Goal: Task Accomplishment & Management: Manage account settings

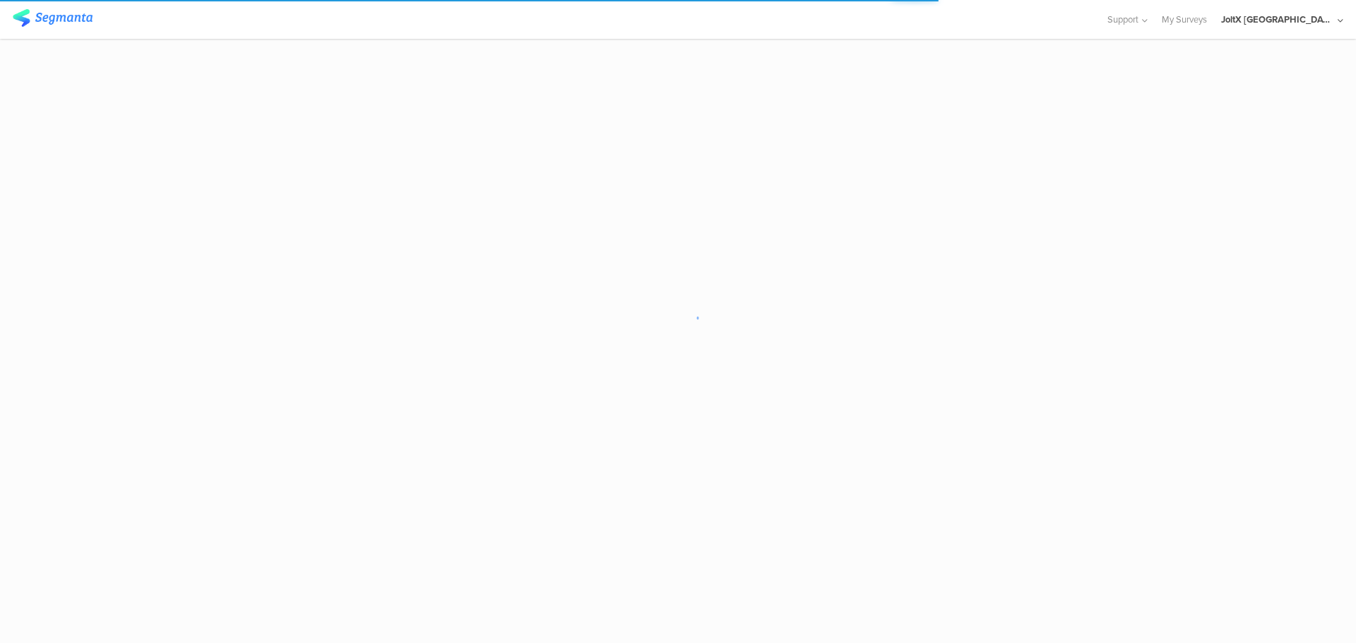
drag, startPoint x: 1316, startPoint y: 22, endPoint x: 1309, endPoint y: 28, distance: 9.0
click at [1316, 22] on div "JoltX [GEOGRAPHIC_DATA]" at bounding box center [1277, 19] width 113 height 13
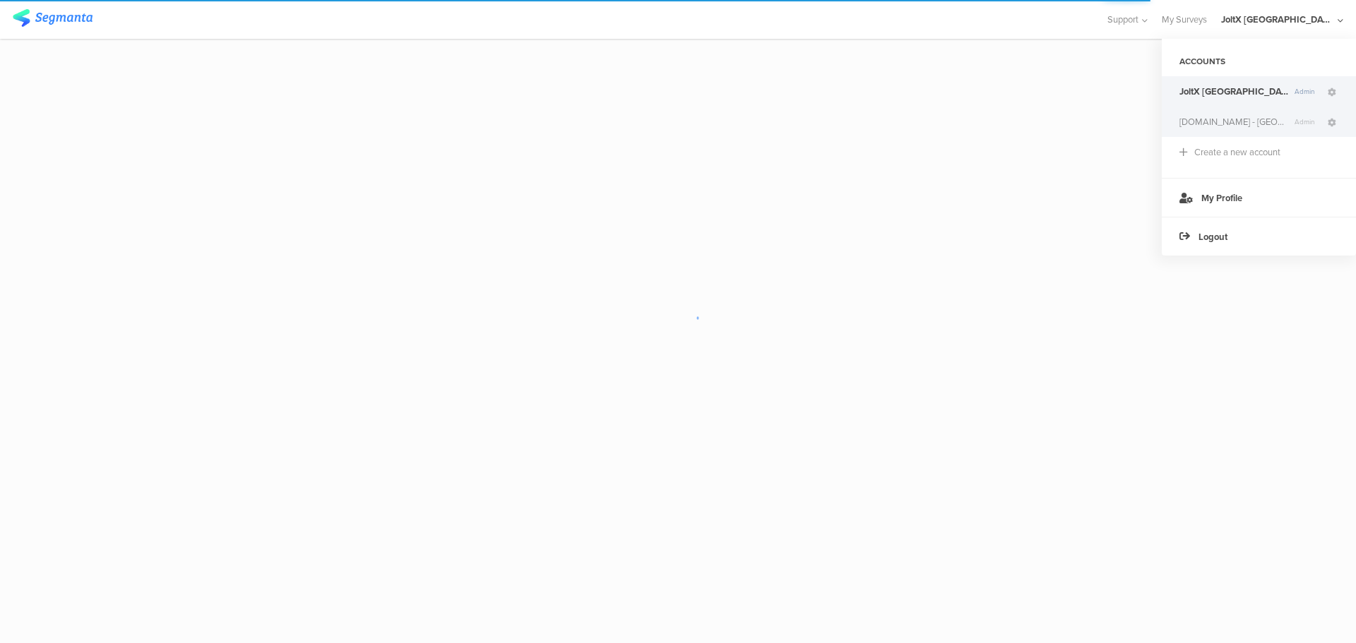
click at [1214, 121] on span "[DOMAIN_NAME] - [GEOGRAPHIC_DATA]" at bounding box center [1233, 121] width 109 height 13
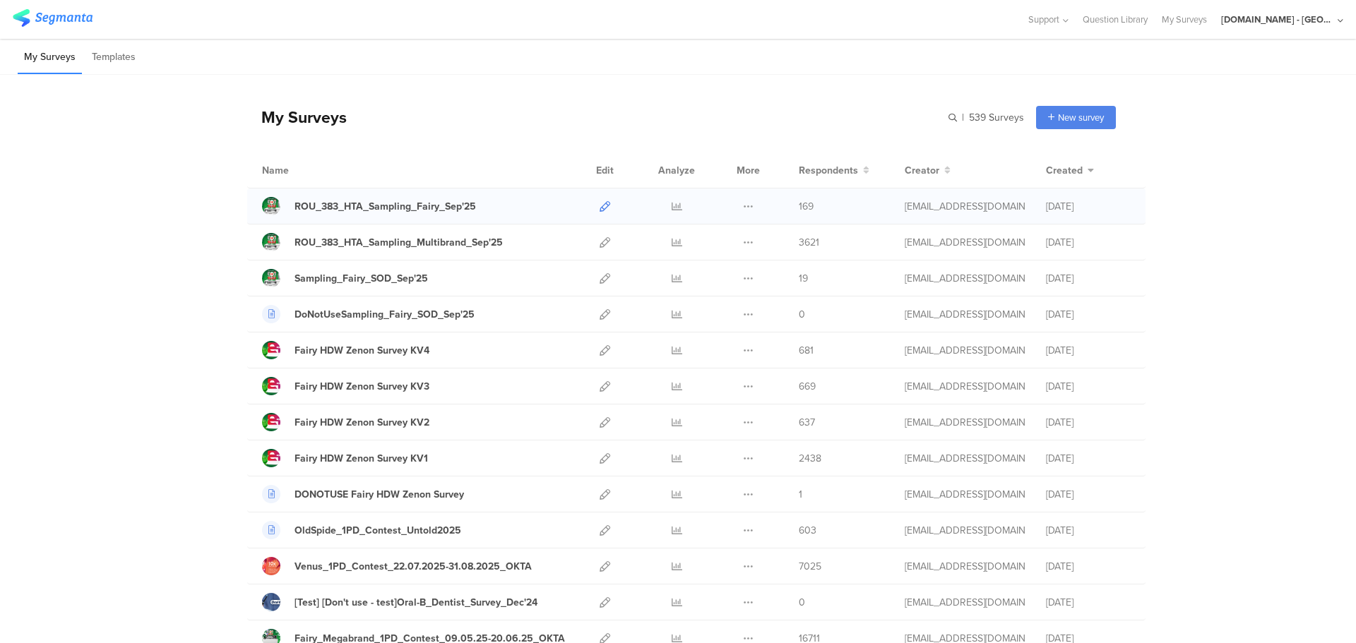
click at [600, 203] on icon at bounding box center [605, 206] width 11 height 11
click at [602, 247] on icon at bounding box center [605, 242] width 11 height 11
click at [600, 277] on icon at bounding box center [605, 278] width 11 height 11
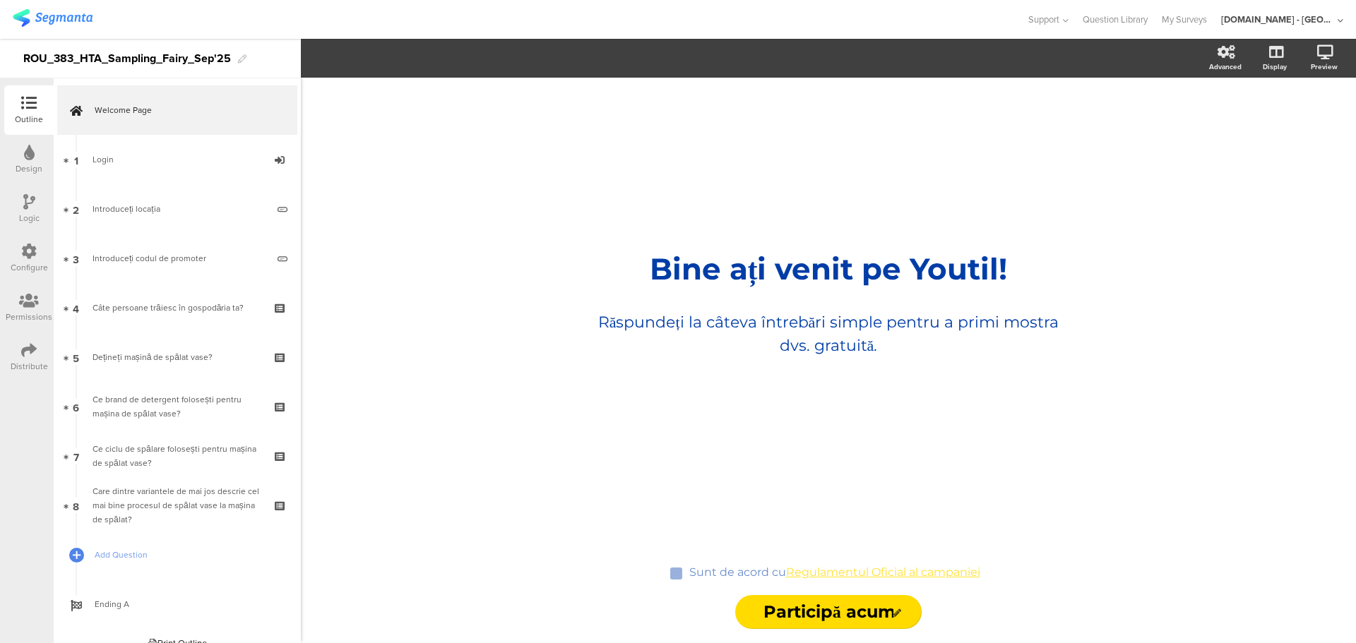
click at [7, 256] on div "Configure" at bounding box center [28, 258] width 49 height 49
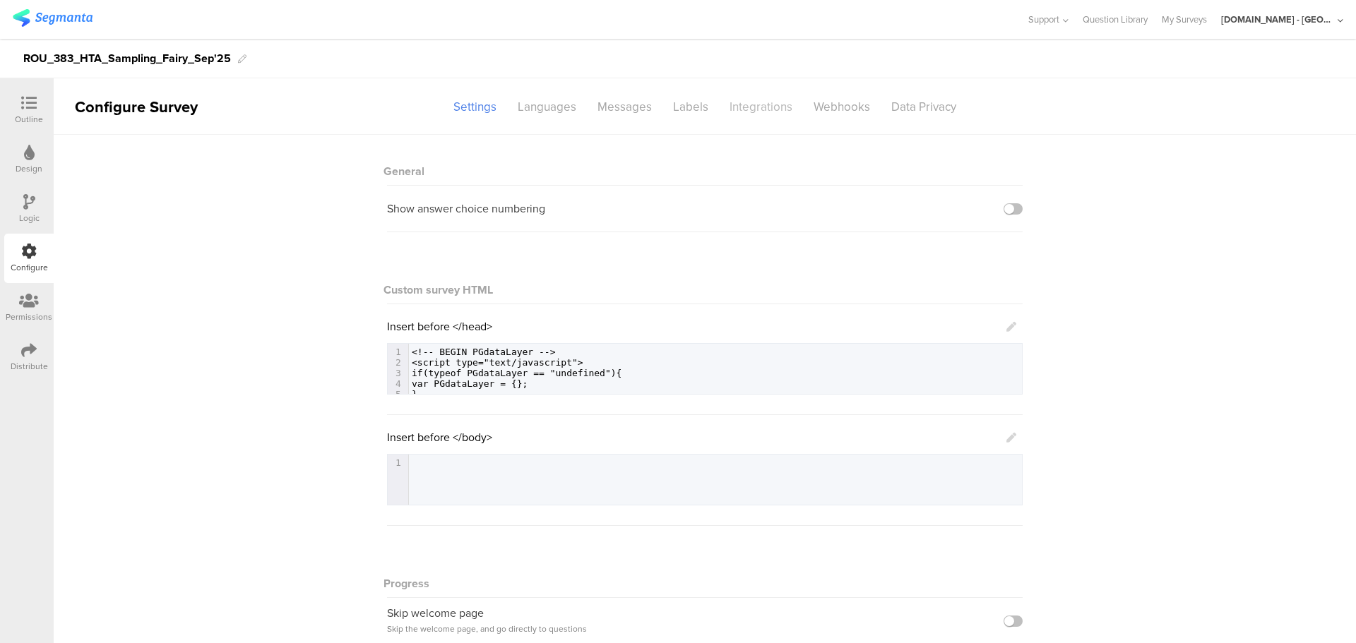
click at [759, 101] on div "Integrations" at bounding box center [761, 107] width 84 height 25
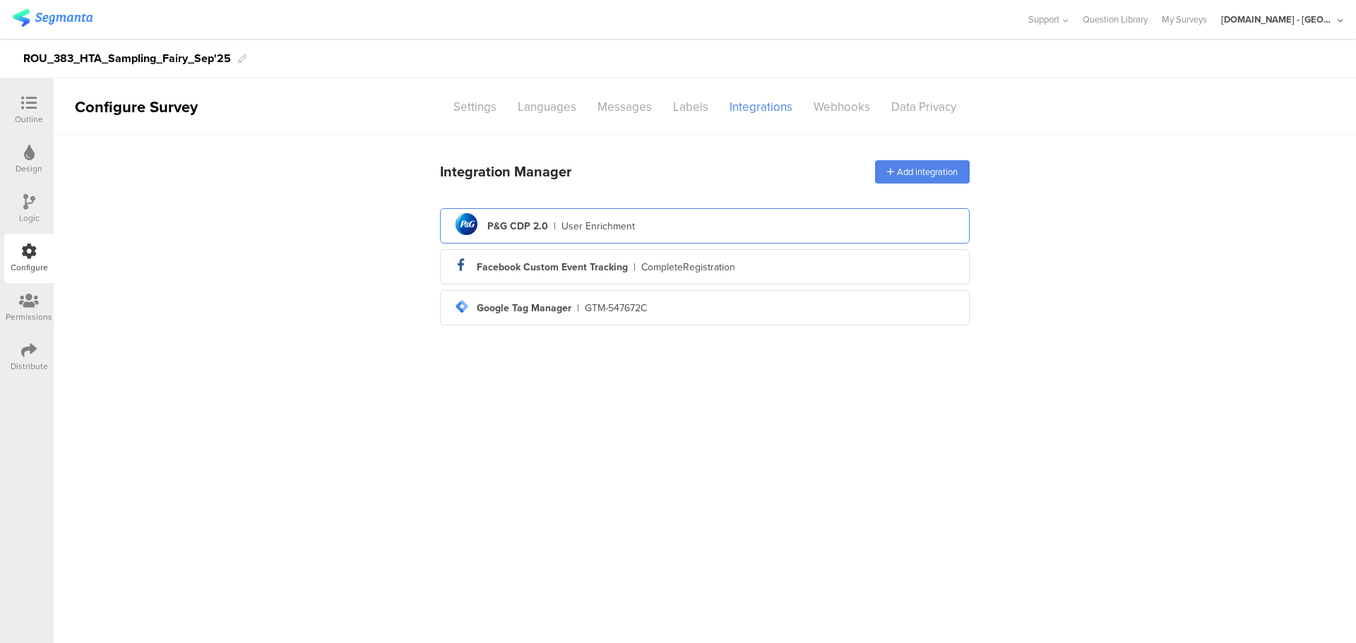
click at [689, 233] on div "pg logo P&G CDP 2.0 | User Enrichment" at bounding box center [704, 226] width 507 height 35
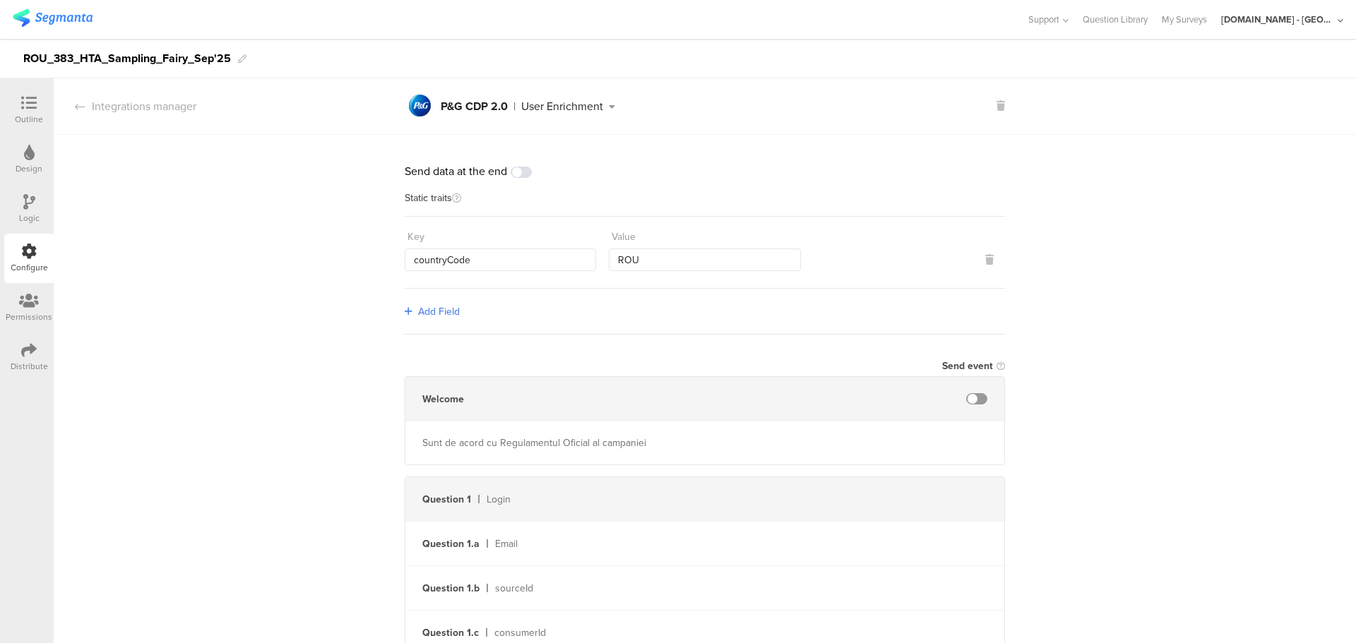
click at [98, 95] on section "Integrations manager pg logo P&G CDP 2.0 | User Enrichment pg logo P&G CDP 2.0 …" at bounding box center [705, 106] width 1302 height 56
click at [81, 107] on icon at bounding box center [80, 106] width 10 height 11
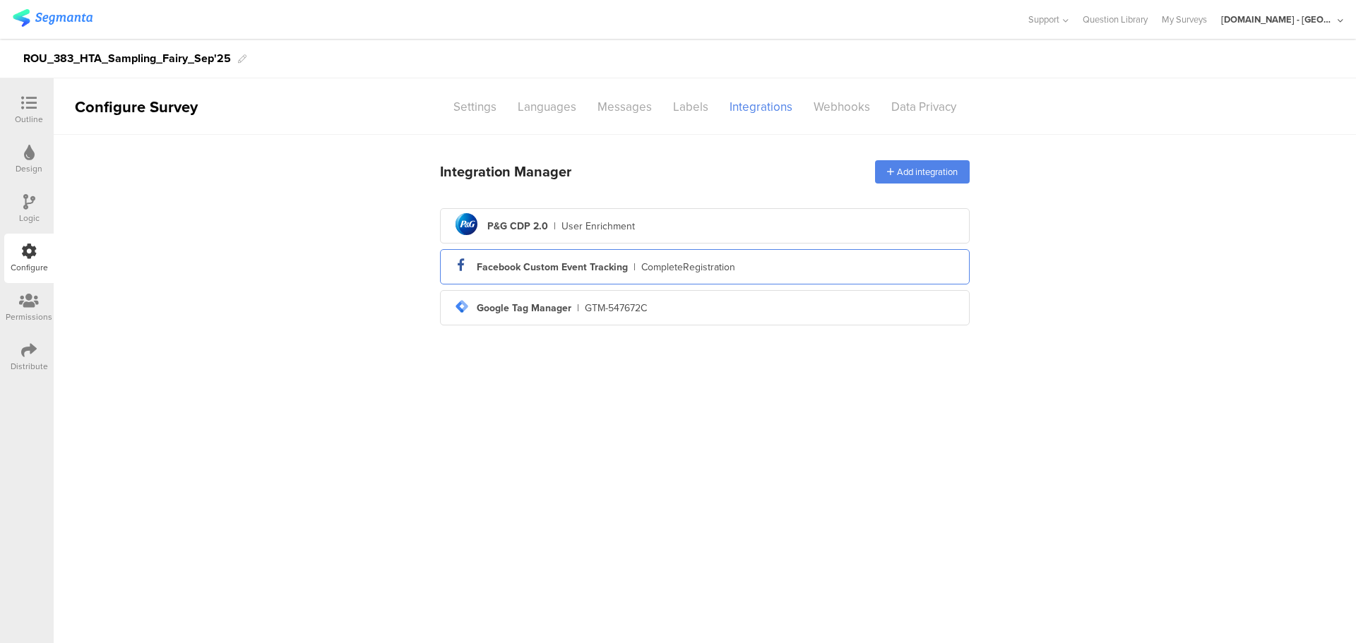
click at [865, 269] on div "facebook_icon Created with Sketch. Facebook Custom Event Tracking | CompleteReg…" at bounding box center [704, 267] width 507 height 24
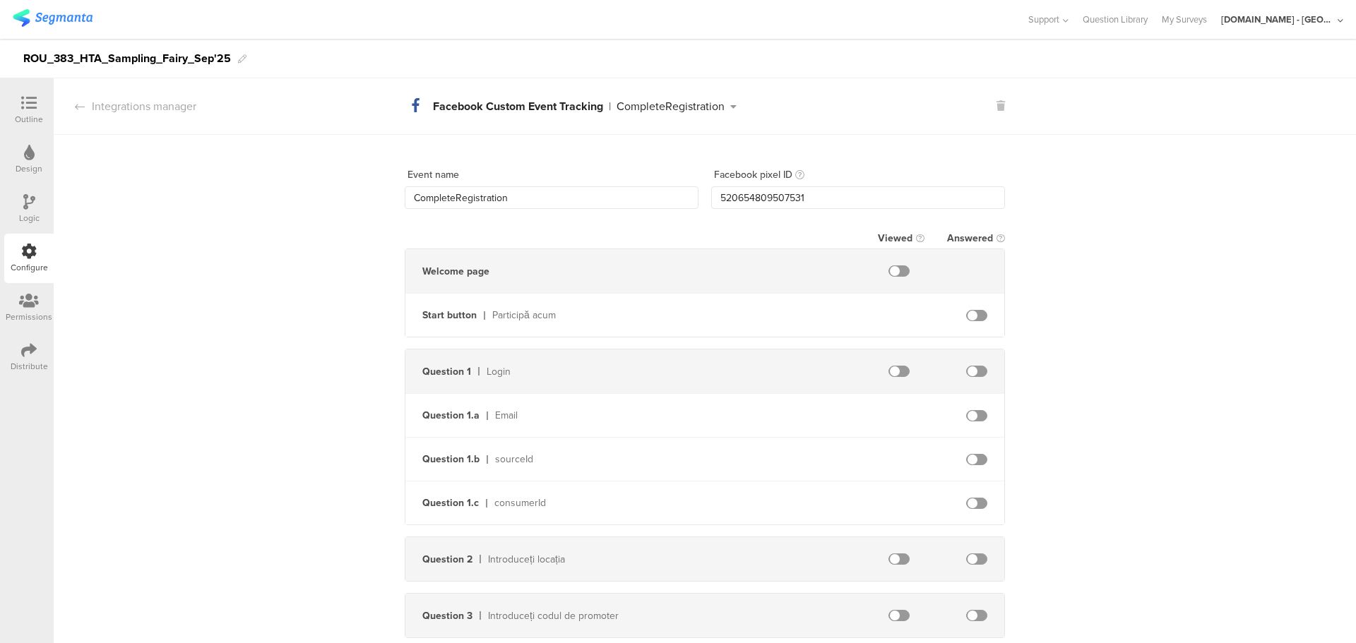
click at [1005, 100] on section "Integrations manager facebook_icon Created with Sketch. Facebook Custom Event T…" at bounding box center [705, 106] width 1302 height 56
click at [1002, 101] on section "Integrations manager facebook_icon Created with Sketch. Facebook Custom Event T…" at bounding box center [705, 106] width 1302 height 56
click at [996, 107] on icon at bounding box center [1000, 106] width 8 height 10
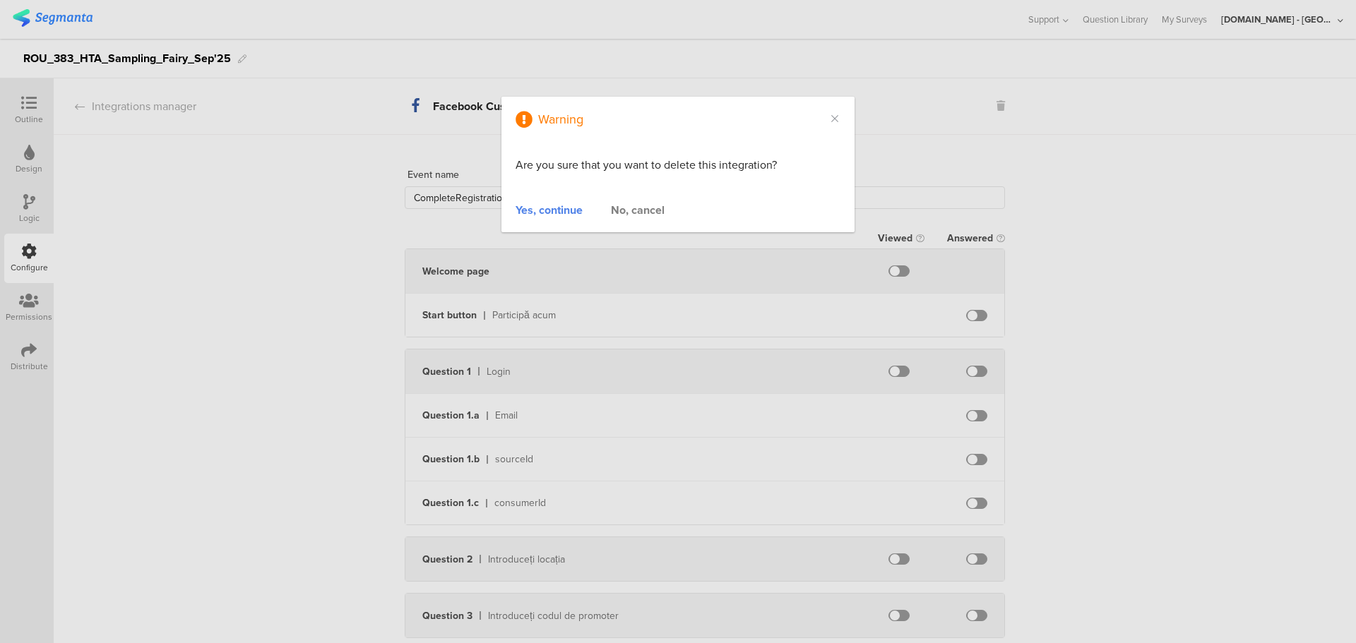
click at [561, 207] on div "Yes, continue" at bounding box center [548, 210] width 67 height 16
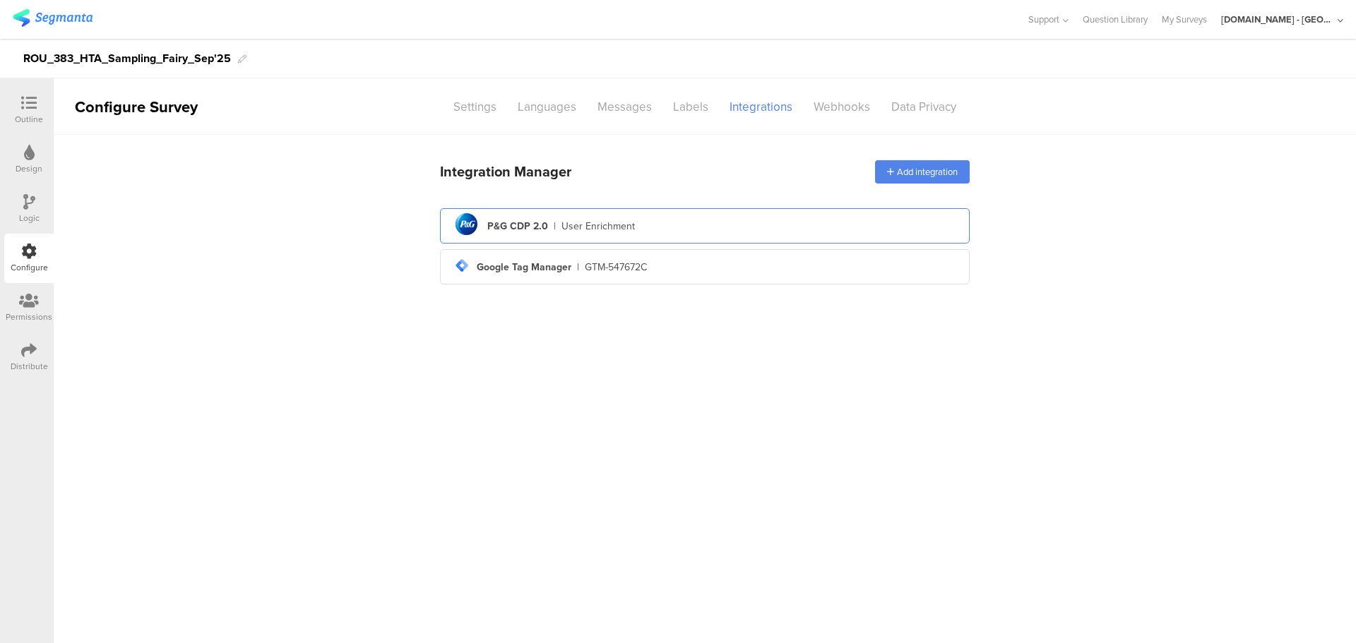
click at [684, 224] on div "pg logo P&G CDP 2.0 | User Enrichment" at bounding box center [704, 226] width 507 height 35
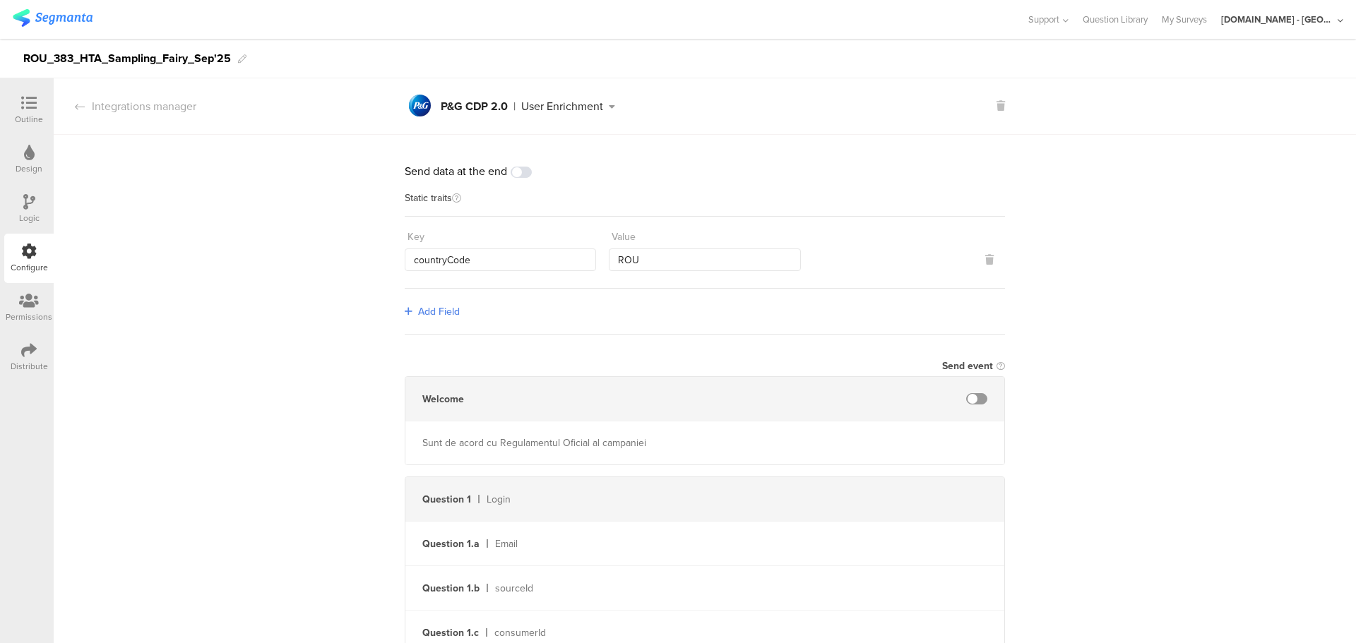
click at [7, 97] on div "Outline" at bounding box center [28, 109] width 49 height 49
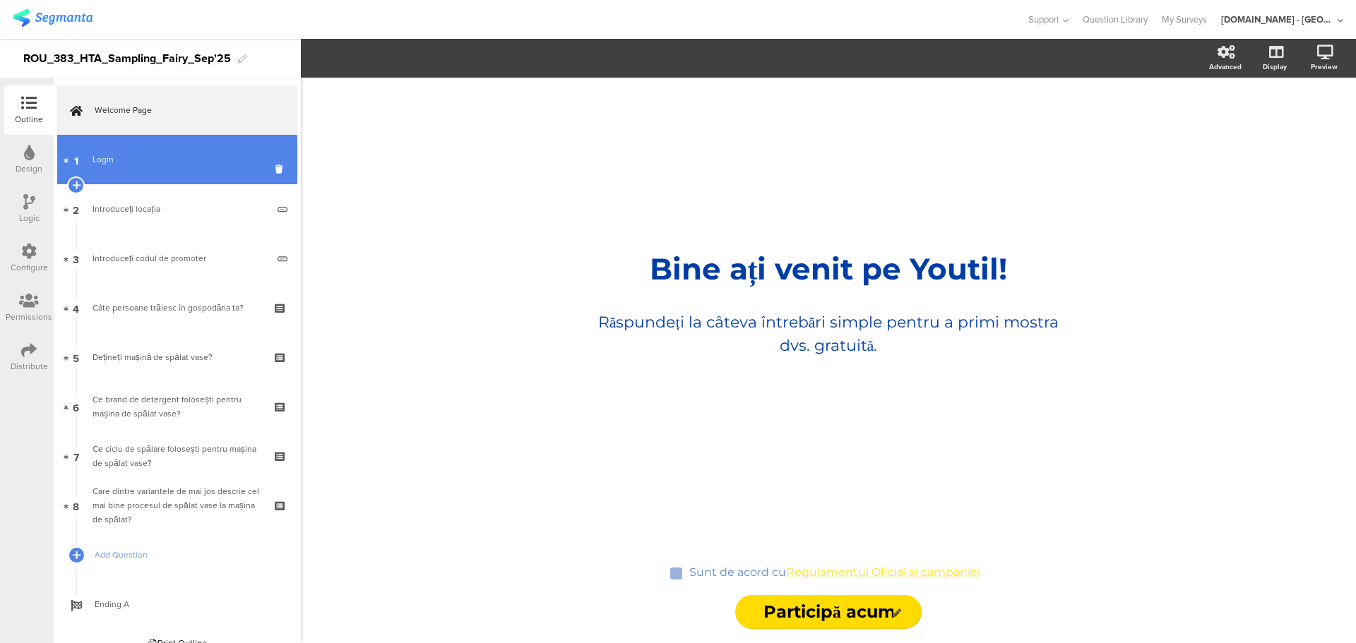
click at [133, 155] on div "Login" at bounding box center [177, 160] width 169 height 14
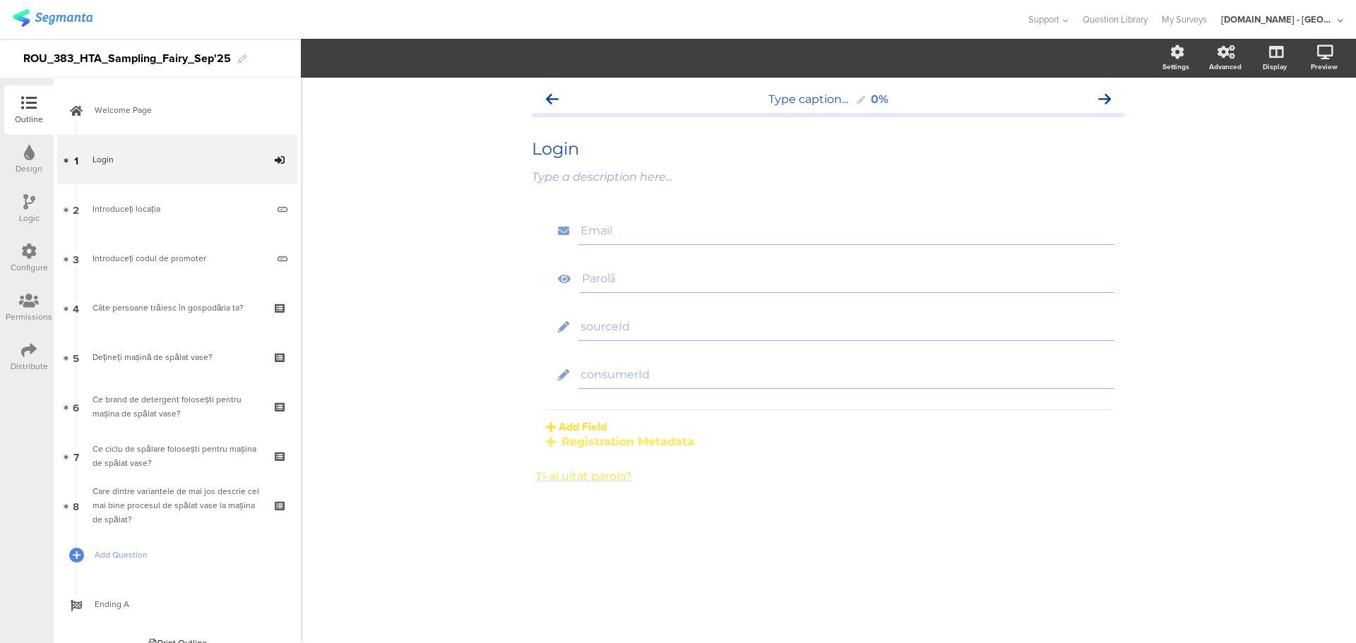
click at [664, 442] on div "Registration Metadata" at bounding box center [828, 441] width 565 height 13
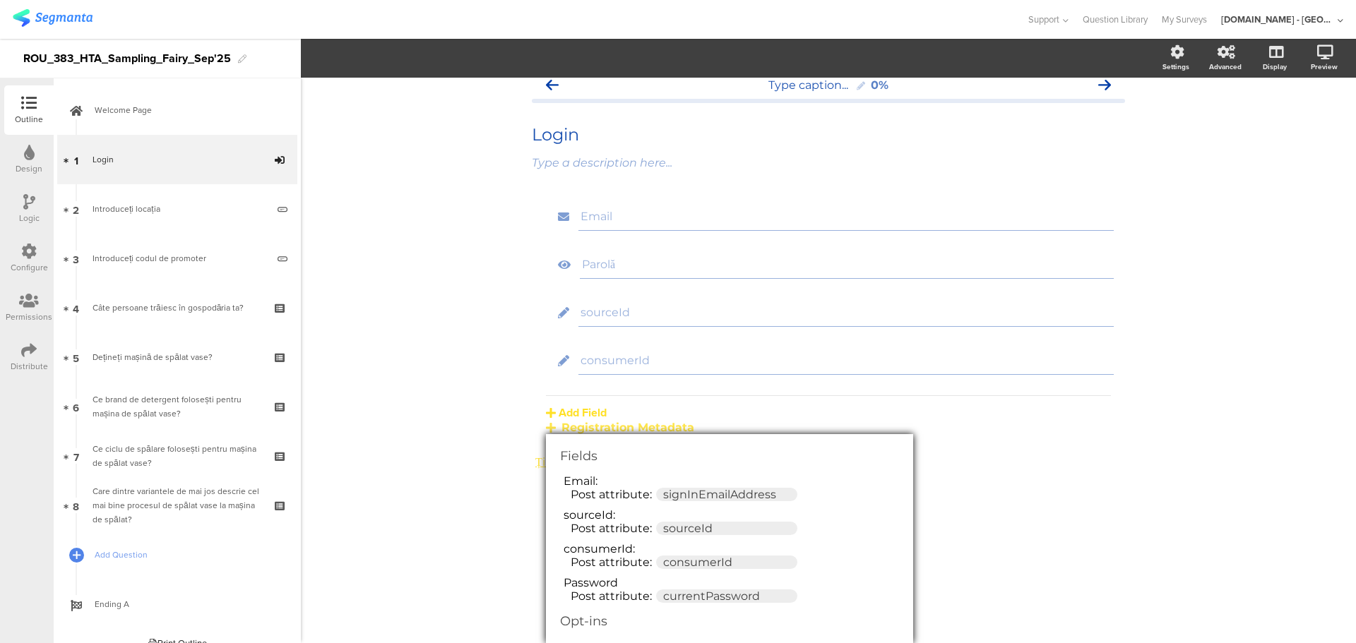
scroll to position [28, 0]
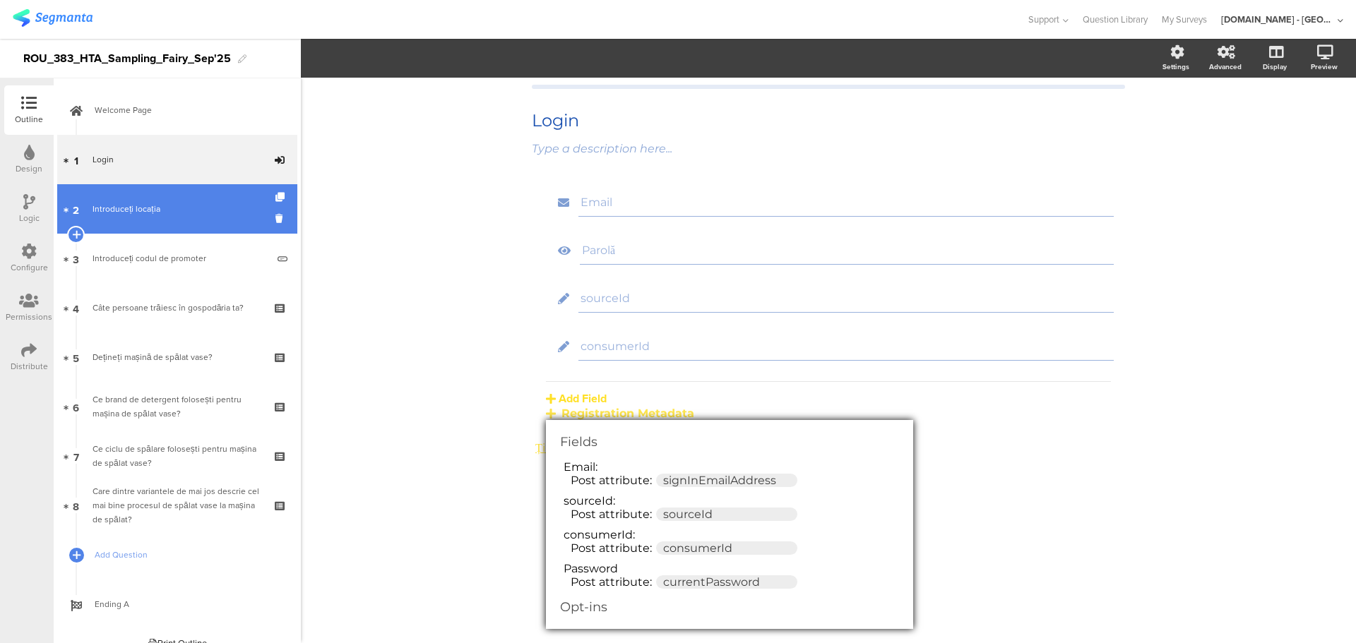
click at [173, 214] on div "Introduceți locația" at bounding box center [180, 209] width 174 height 14
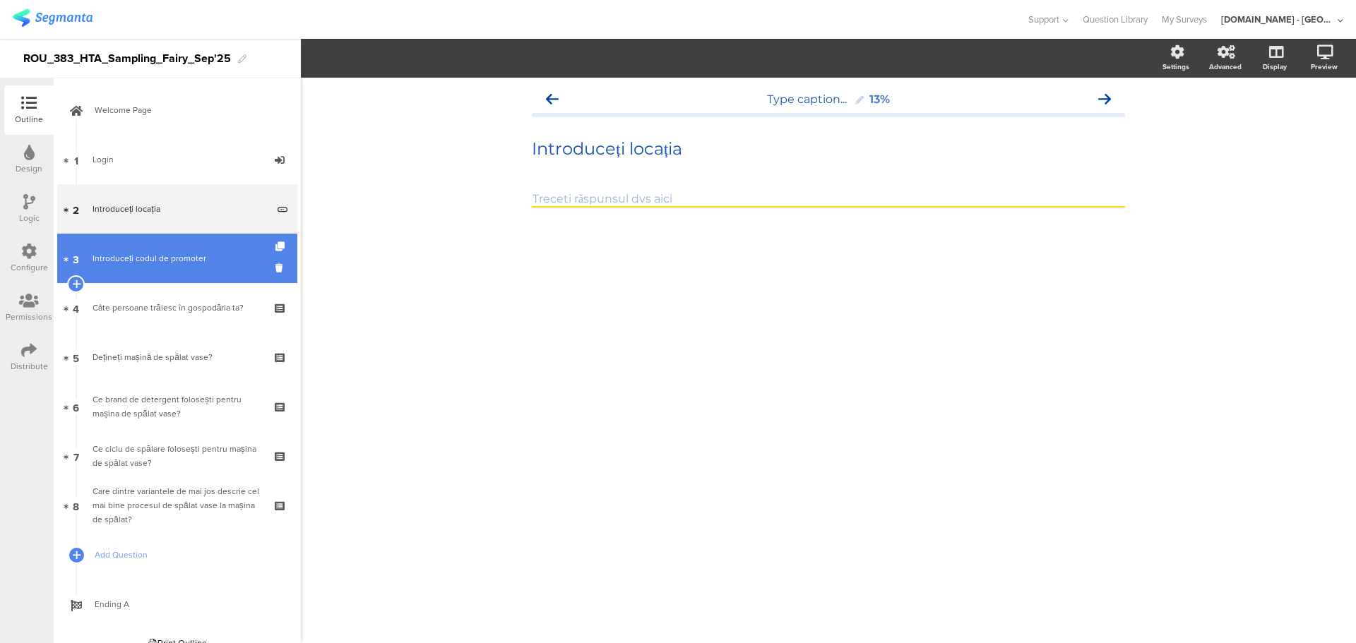
click at [173, 246] on link "3 Introduceți codul de promoter" at bounding box center [177, 258] width 240 height 49
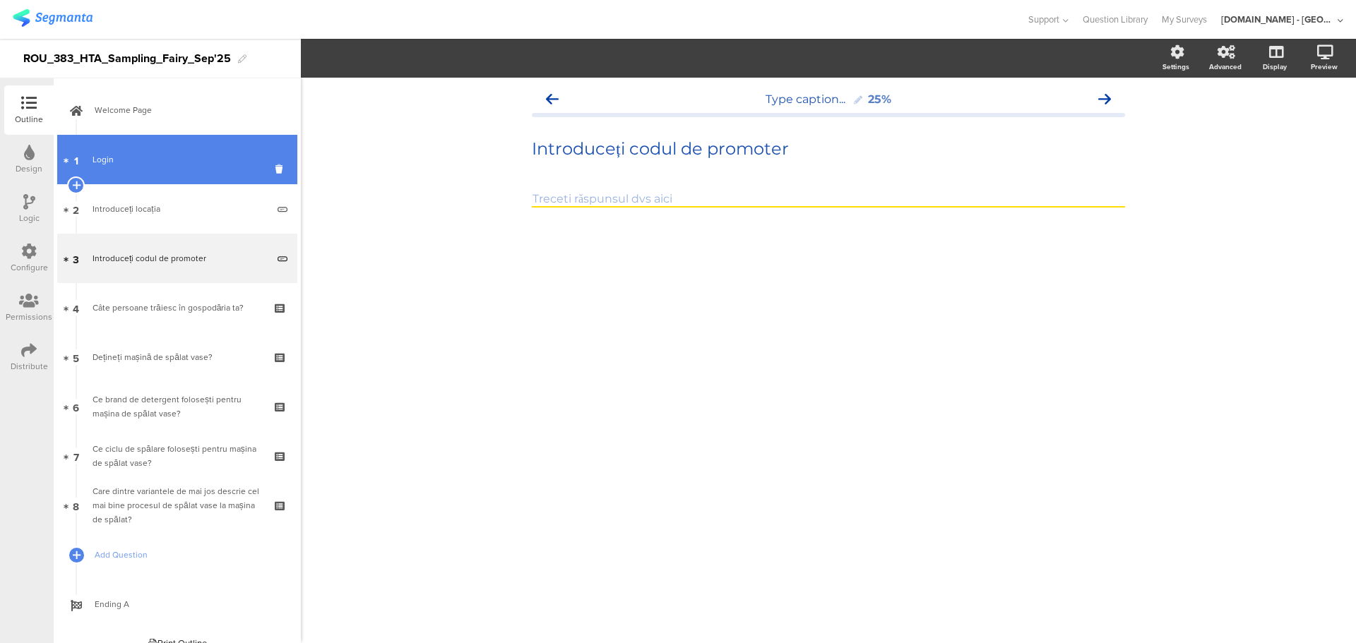
click at [185, 167] on link "1 Login" at bounding box center [177, 159] width 240 height 49
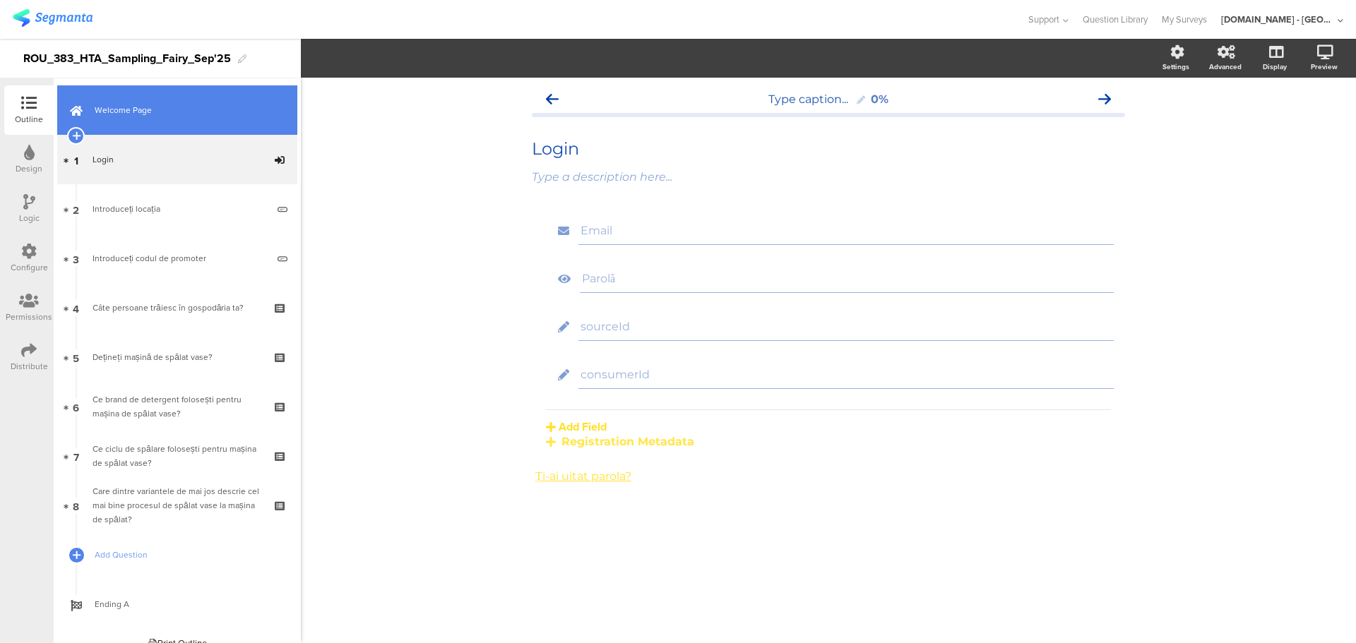
click at [196, 112] on span "Welcome Page" at bounding box center [185, 110] width 181 height 14
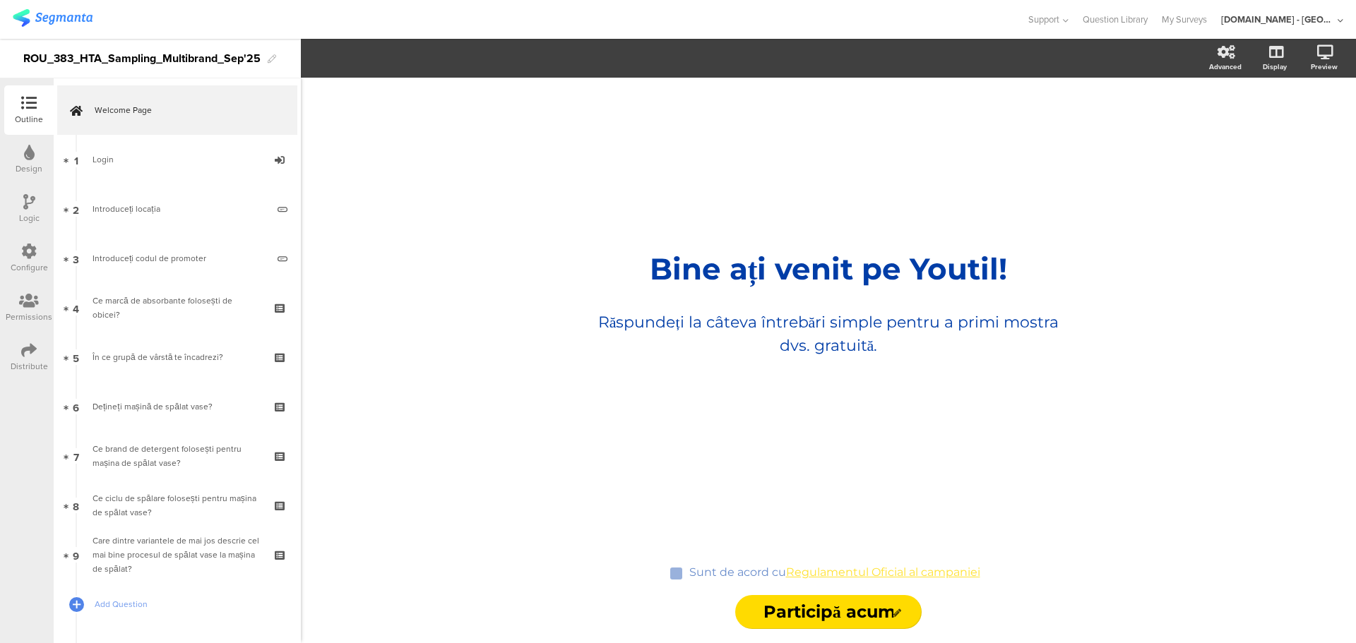
click at [17, 267] on div "Configure" at bounding box center [29, 267] width 37 height 13
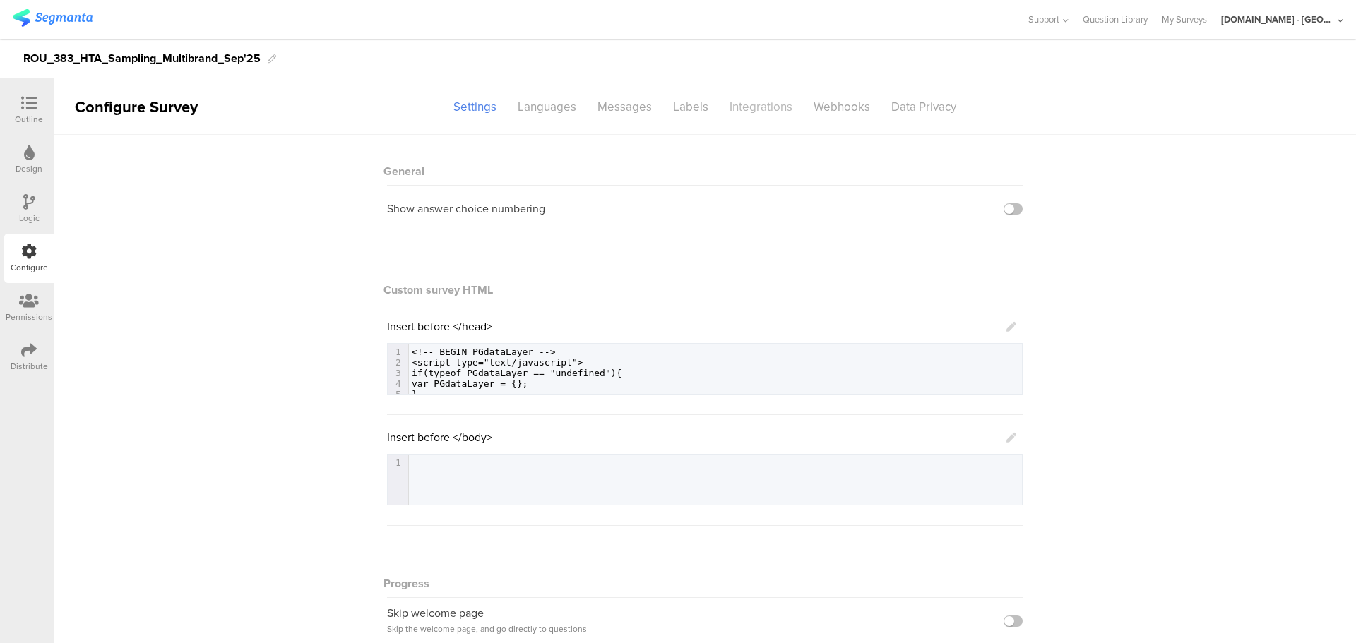
click at [758, 116] on div "Integrations" at bounding box center [761, 107] width 84 height 25
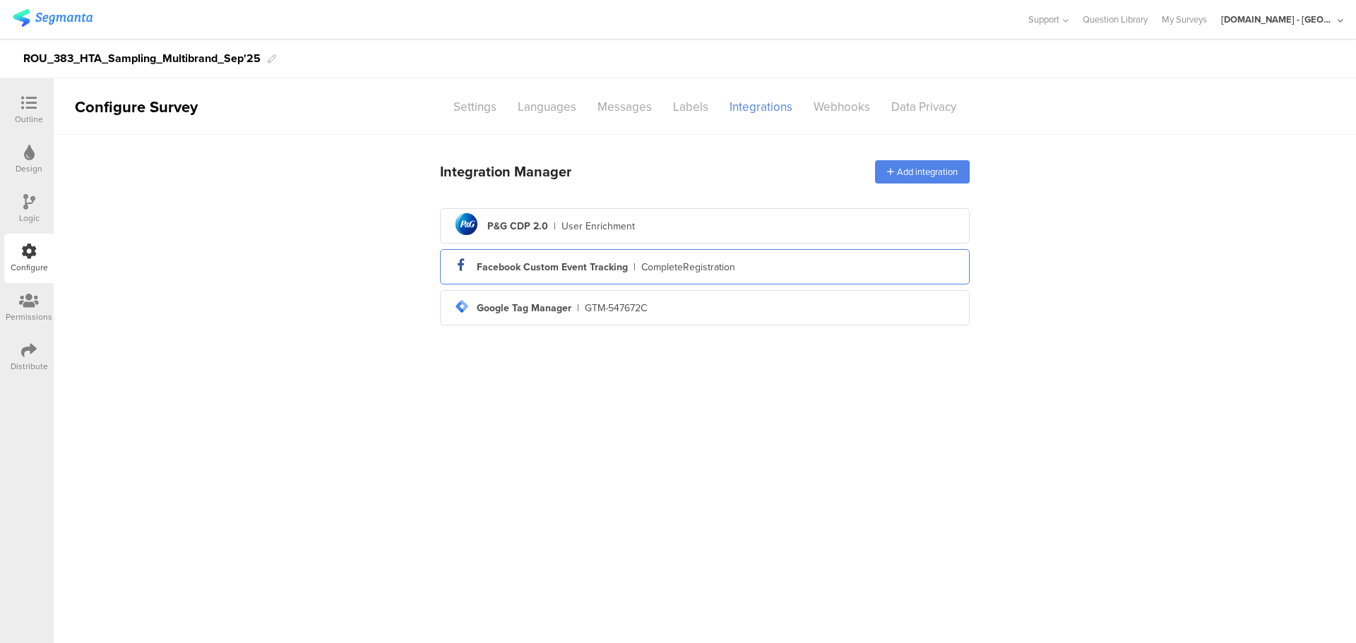
click at [572, 261] on div "Facebook Custom Event Tracking" at bounding box center [552, 267] width 151 height 15
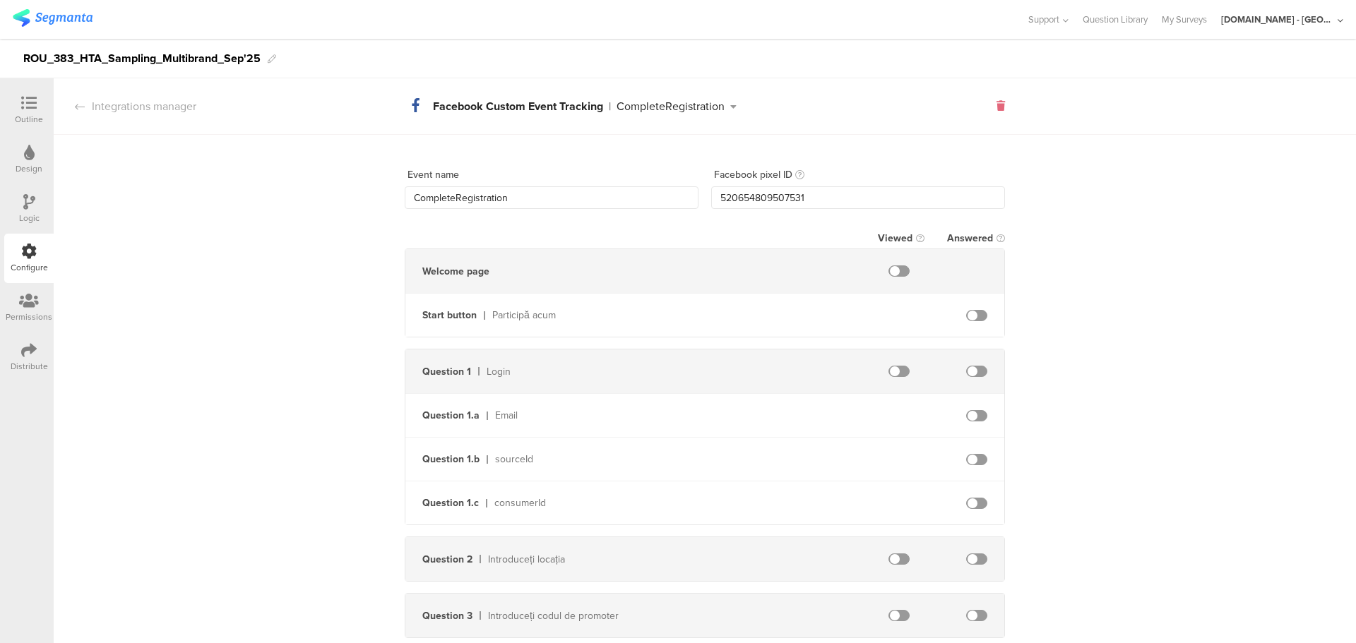
click at [996, 103] on icon at bounding box center [1000, 106] width 8 height 10
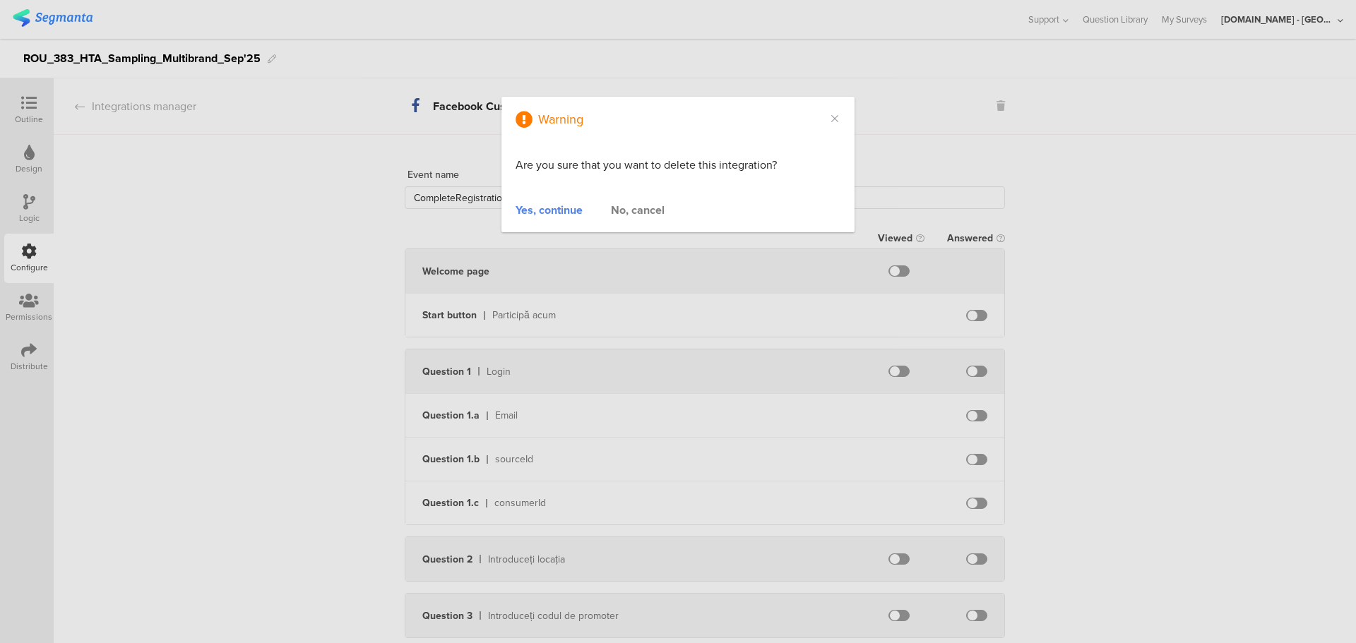
click at [543, 209] on div "Yes, continue" at bounding box center [548, 210] width 67 height 16
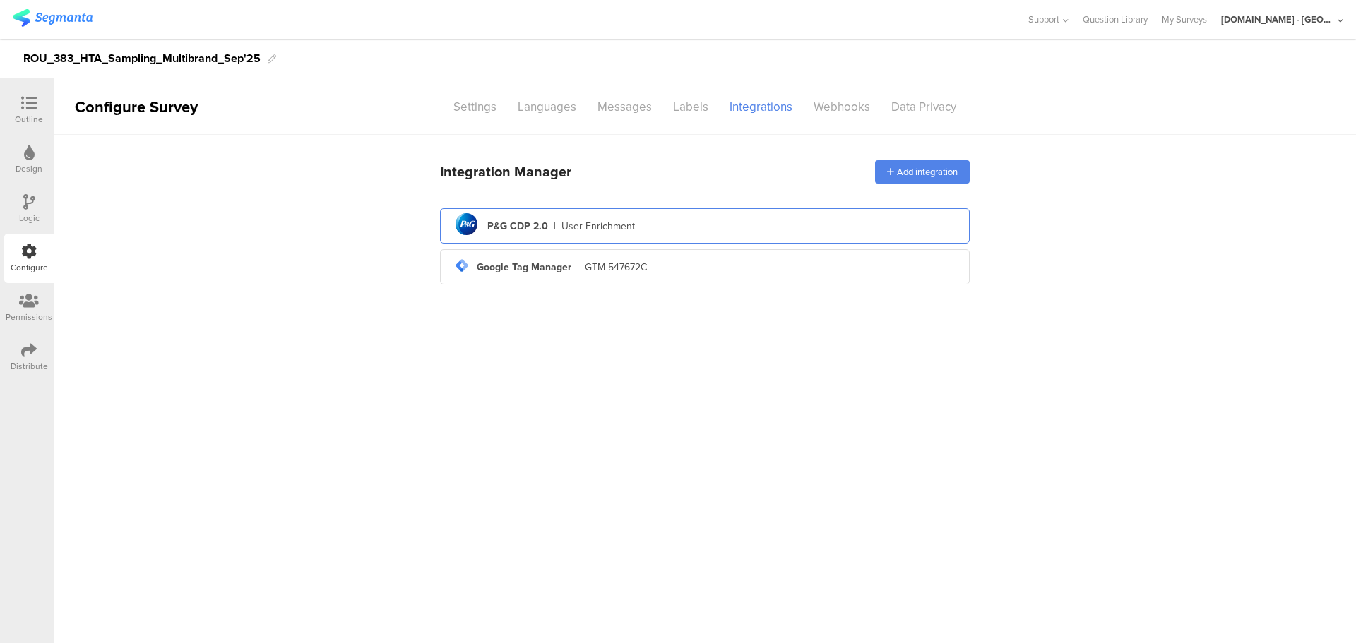
click at [625, 228] on div "User Enrichment" at bounding box center [597, 226] width 73 height 15
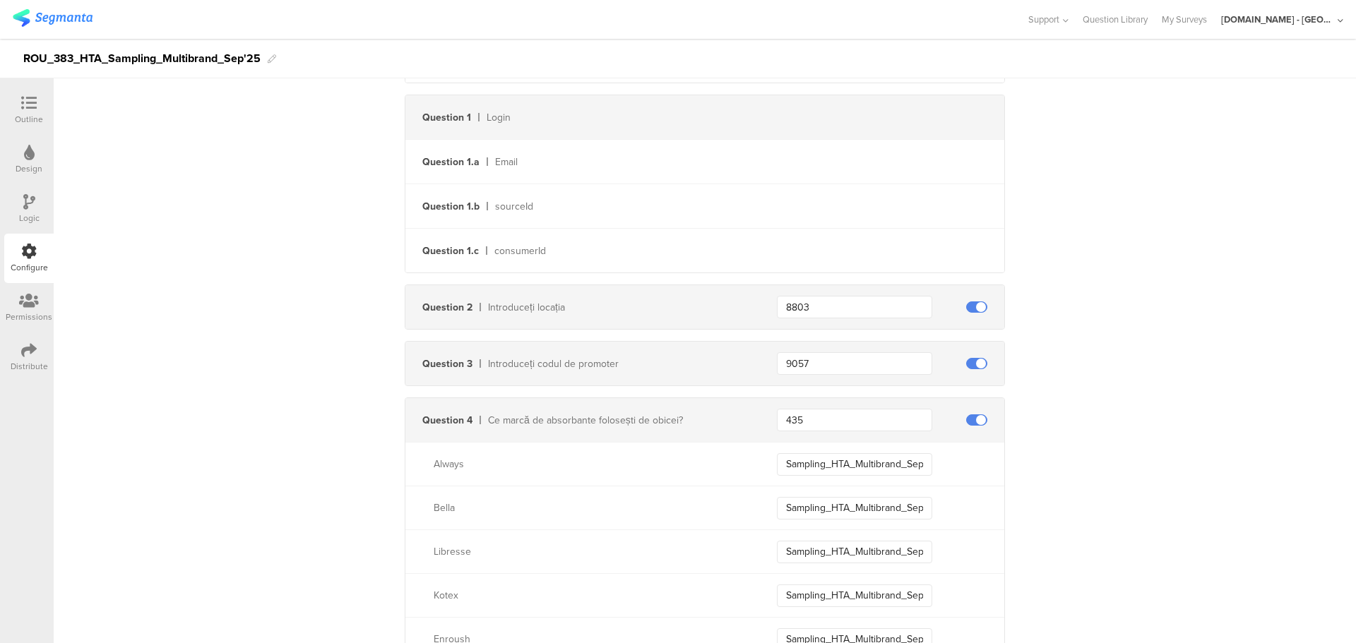
scroll to position [353, 0]
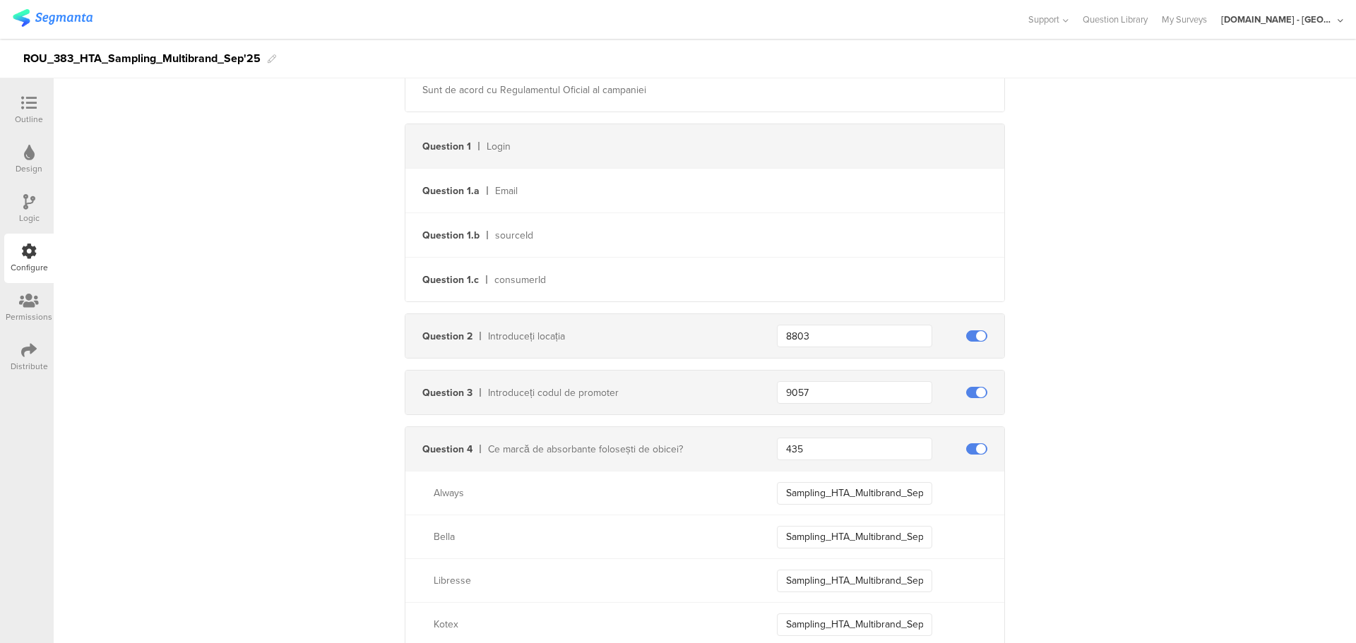
click at [542, 335] on div "Introduceți locația" at bounding box center [615, 336] width 255 height 15
click at [547, 390] on div "Introduceți codul de promoter" at bounding box center [615, 393] width 255 height 15
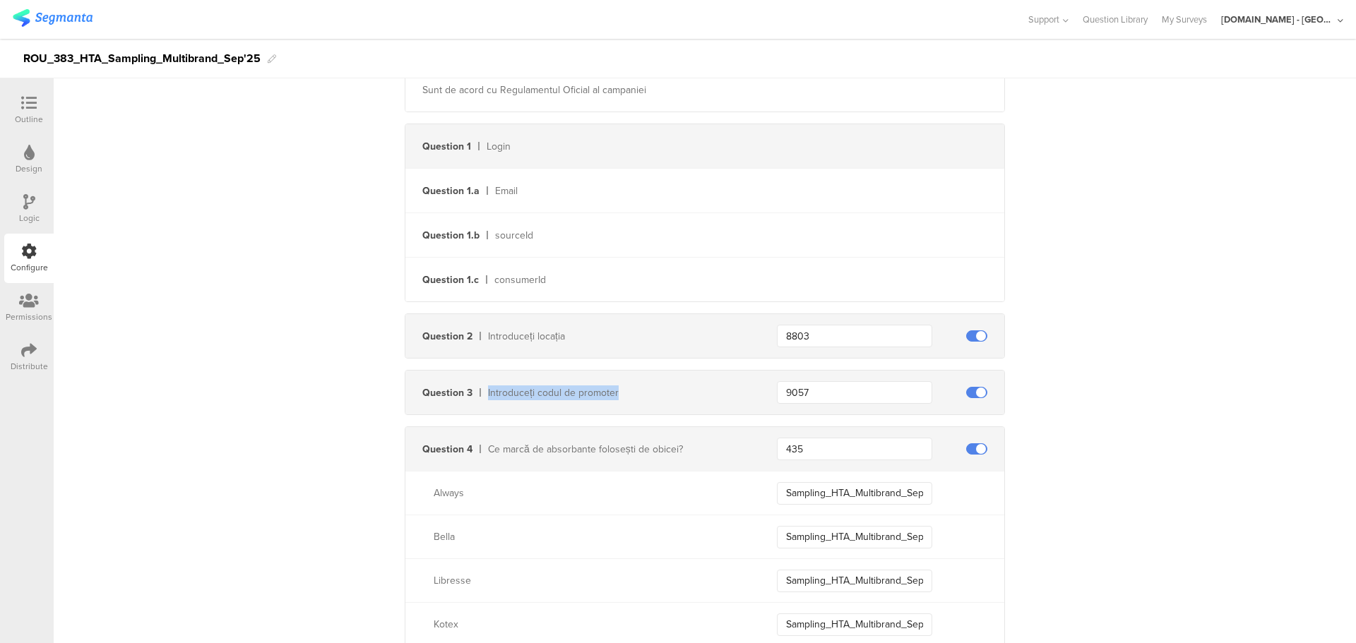
click at [547, 390] on div "Introduceți codul de promoter" at bounding box center [615, 393] width 255 height 15
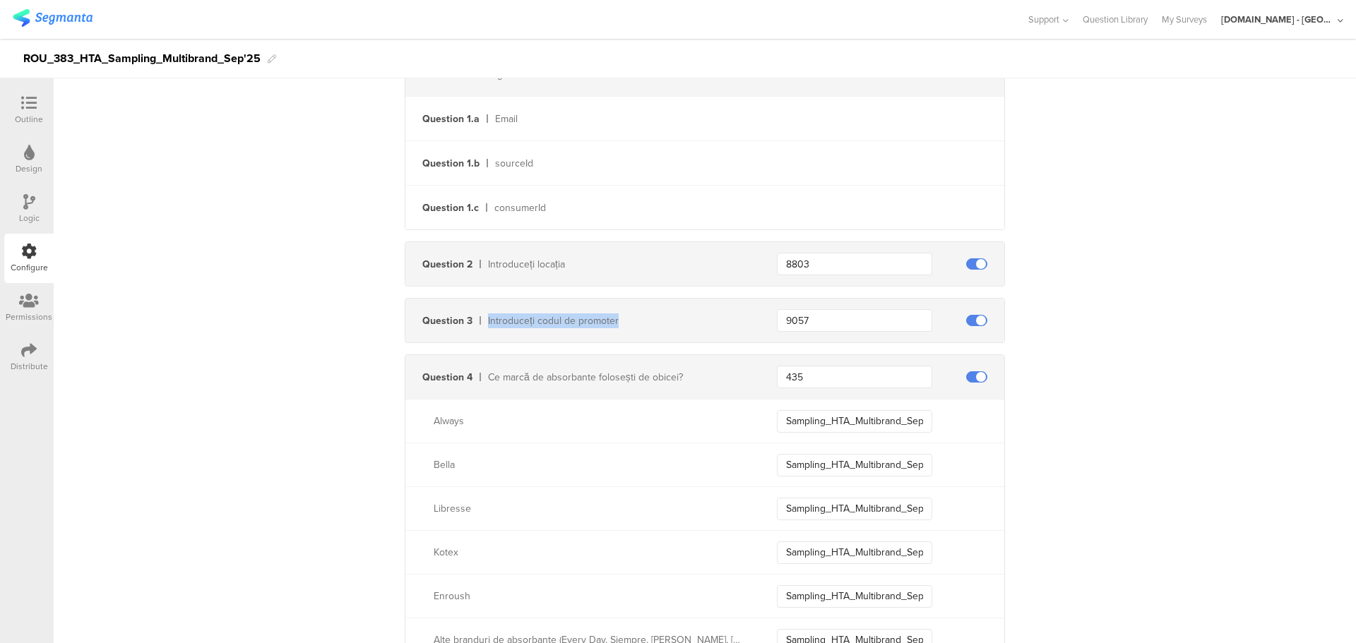
scroll to position [0, 0]
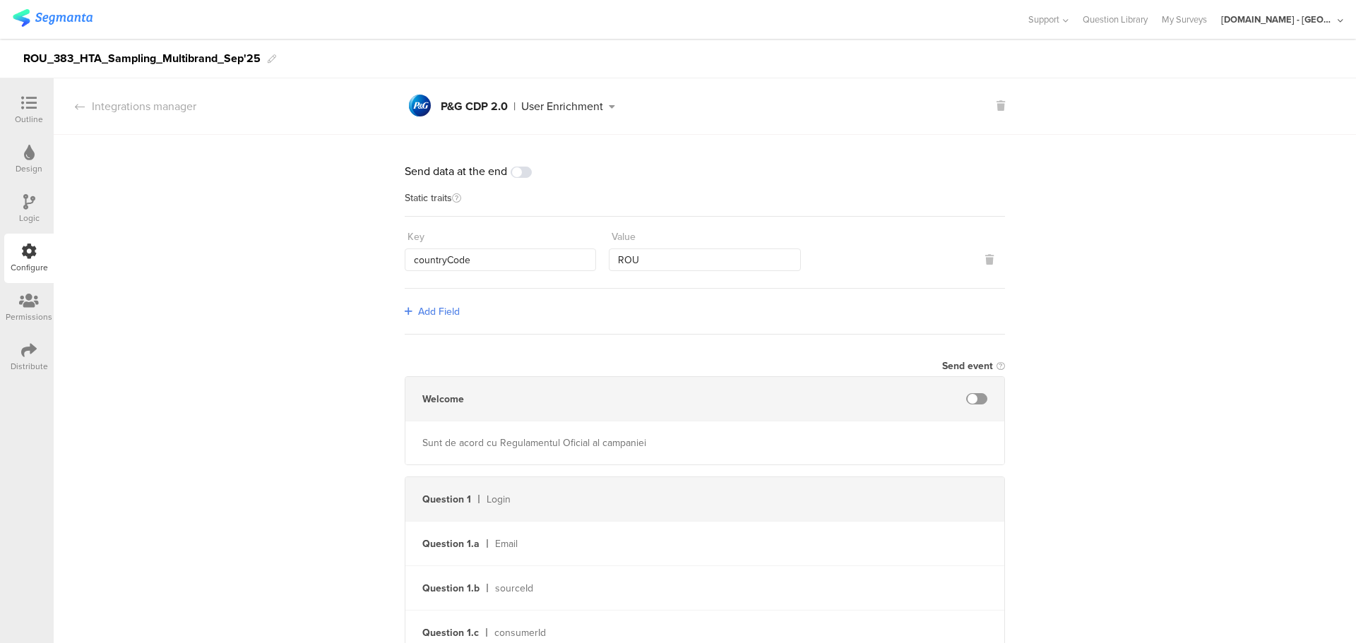
click at [39, 102] on div at bounding box center [29, 104] width 28 height 18
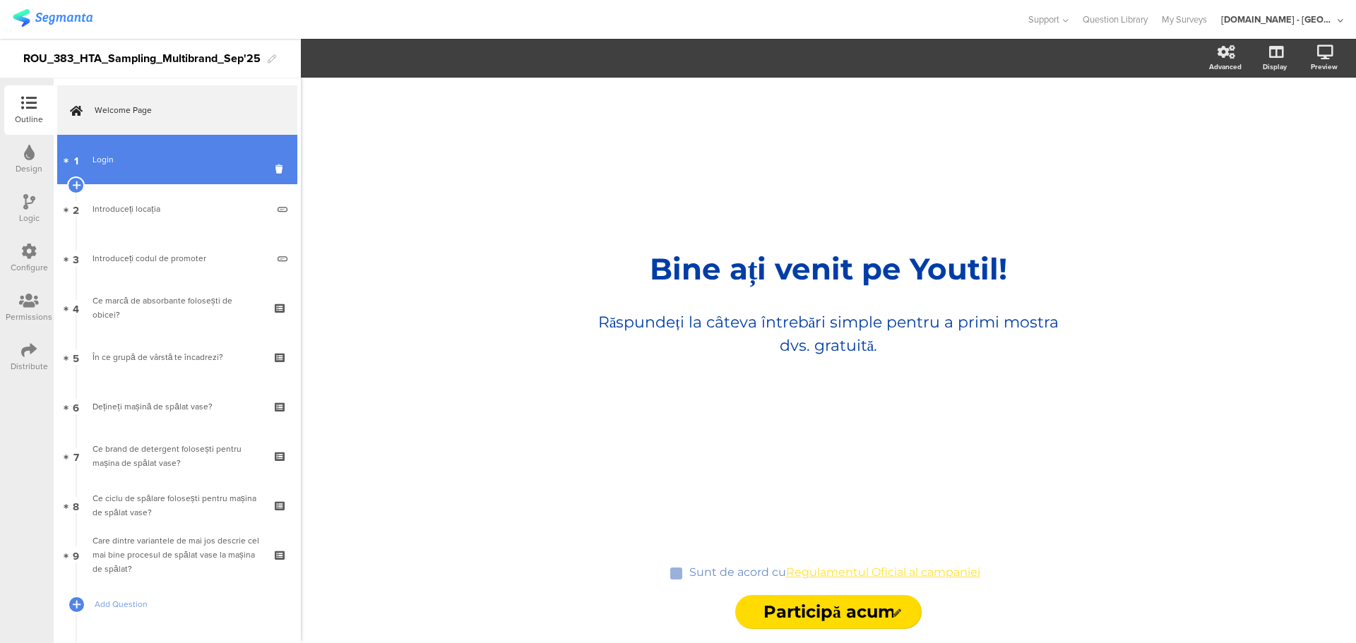
click at [124, 162] on div "Login" at bounding box center [177, 160] width 169 height 14
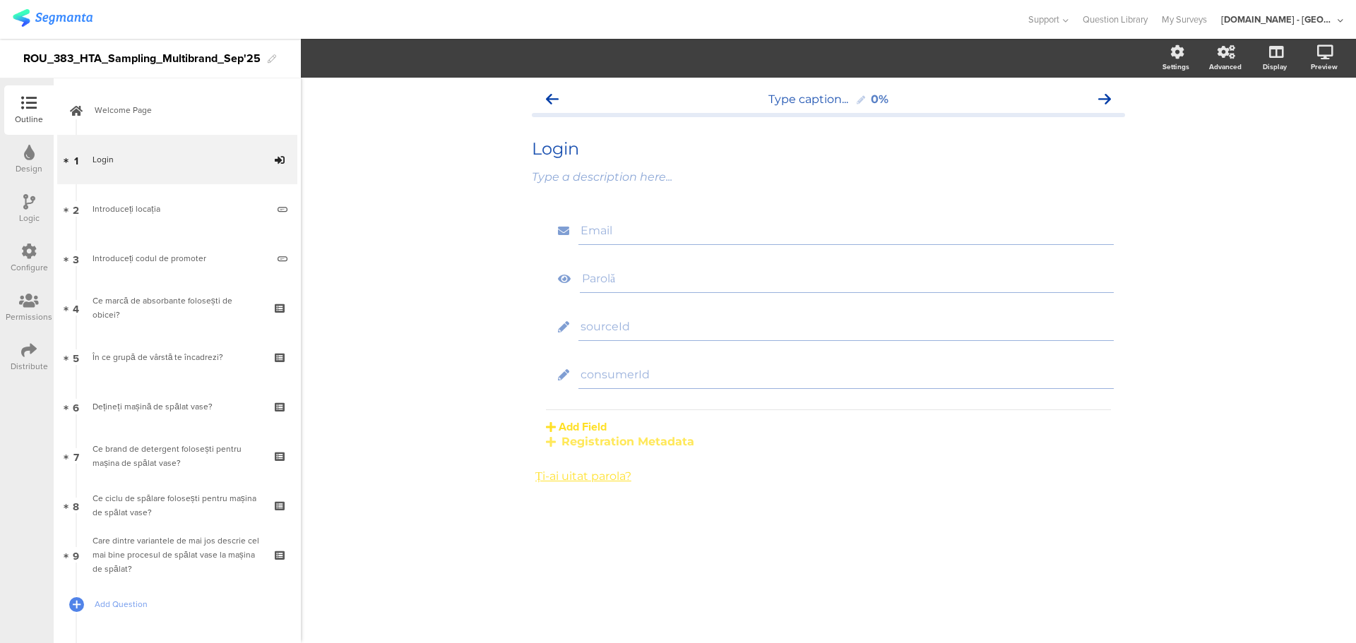
click at [613, 444] on div "Registration Metadata" at bounding box center [828, 441] width 565 height 13
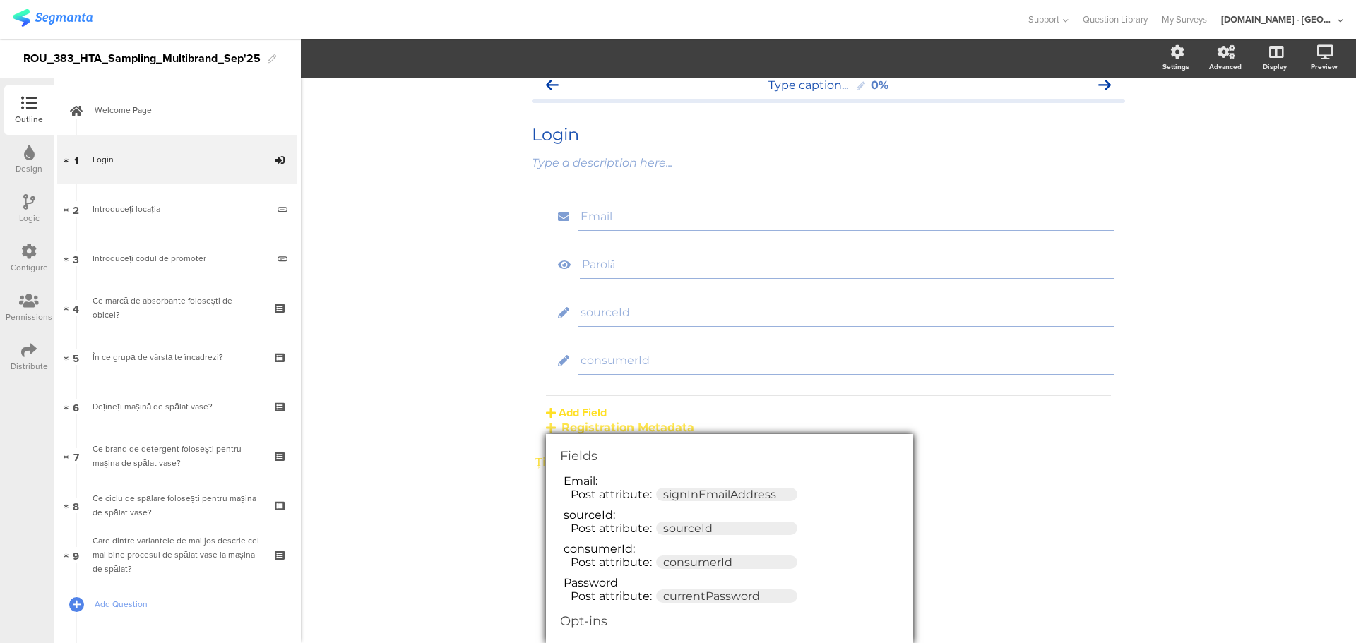
scroll to position [28, 0]
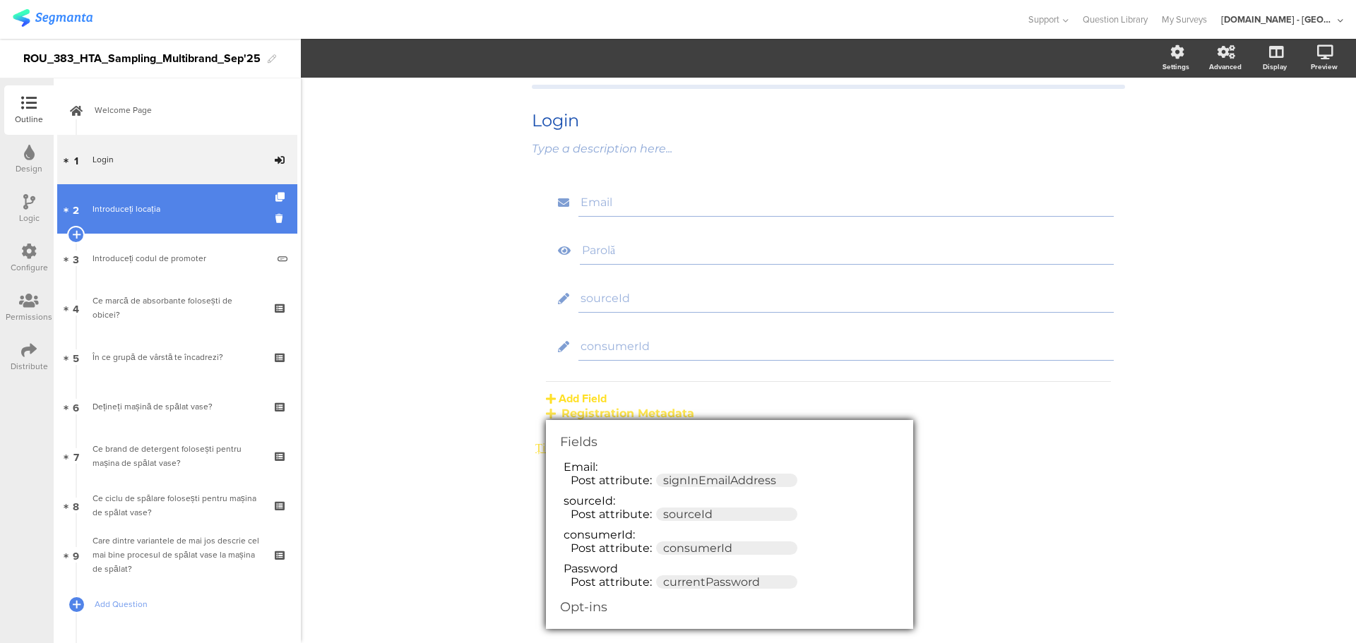
click at [163, 216] on link "2 Introduceți locația" at bounding box center [177, 208] width 240 height 49
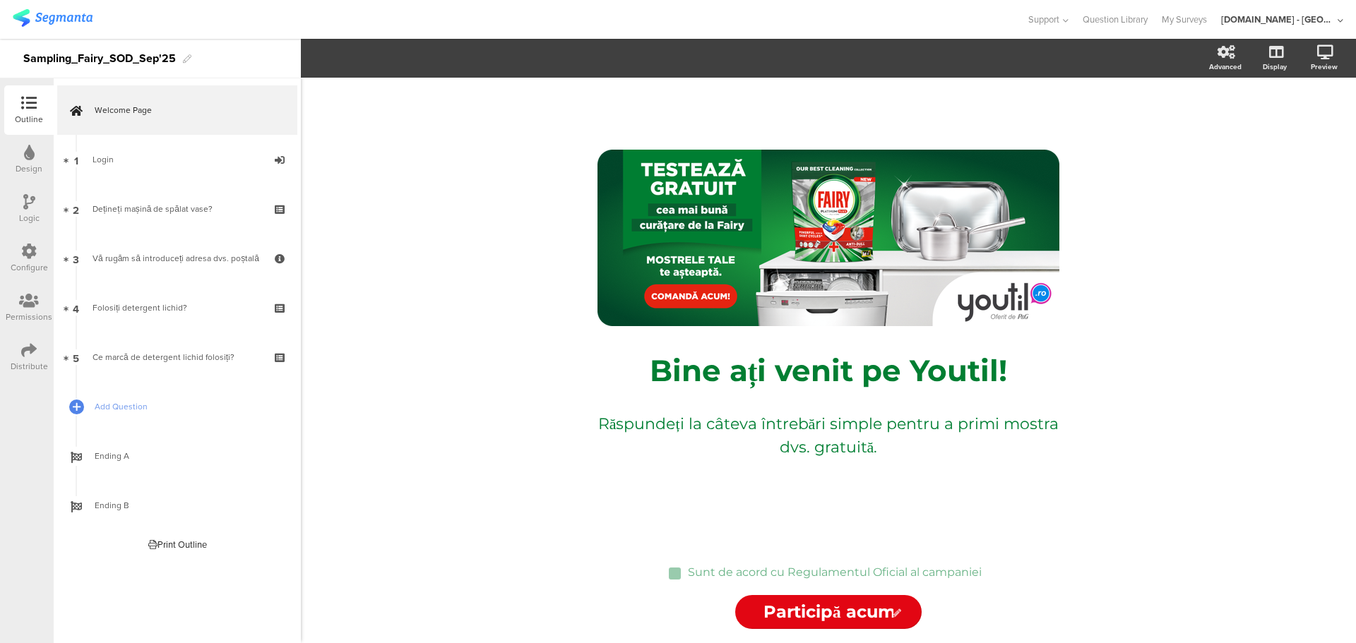
click at [29, 269] on div "Configure" at bounding box center [29, 267] width 37 height 13
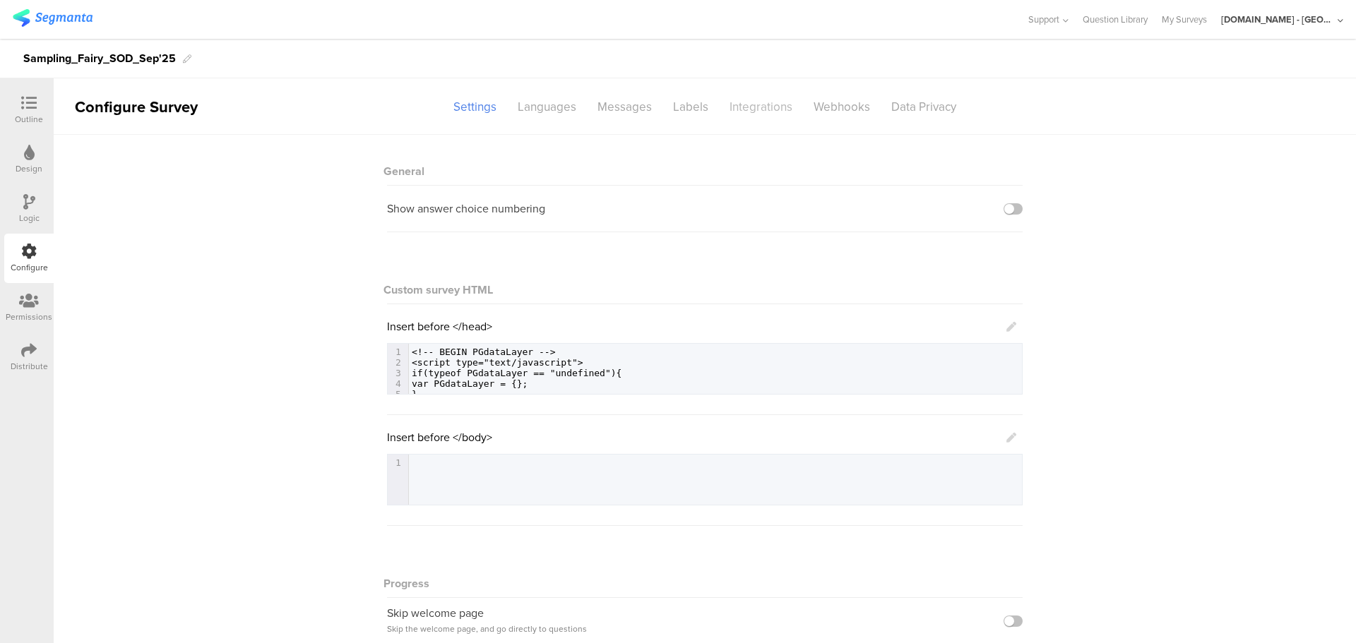
click at [740, 108] on div "Integrations" at bounding box center [761, 107] width 84 height 25
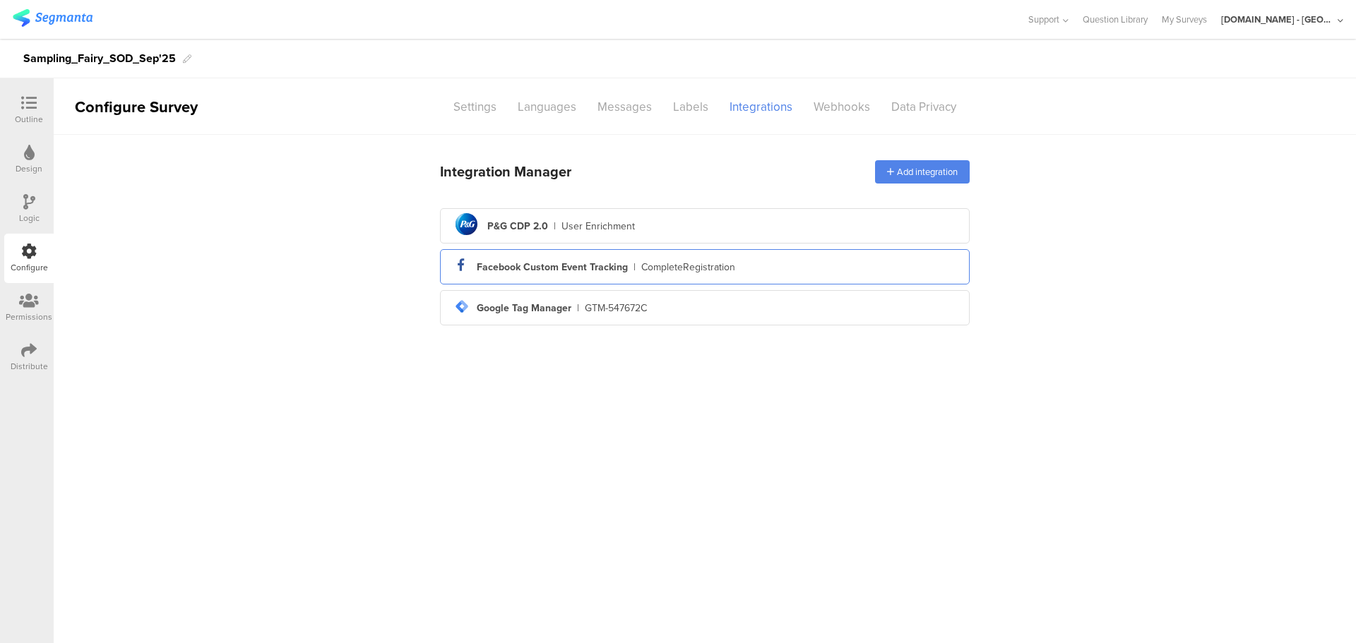
click at [577, 261] on div "Facebook Custom Event Tracking" at bounding box center [552, 267] width 151 height 15
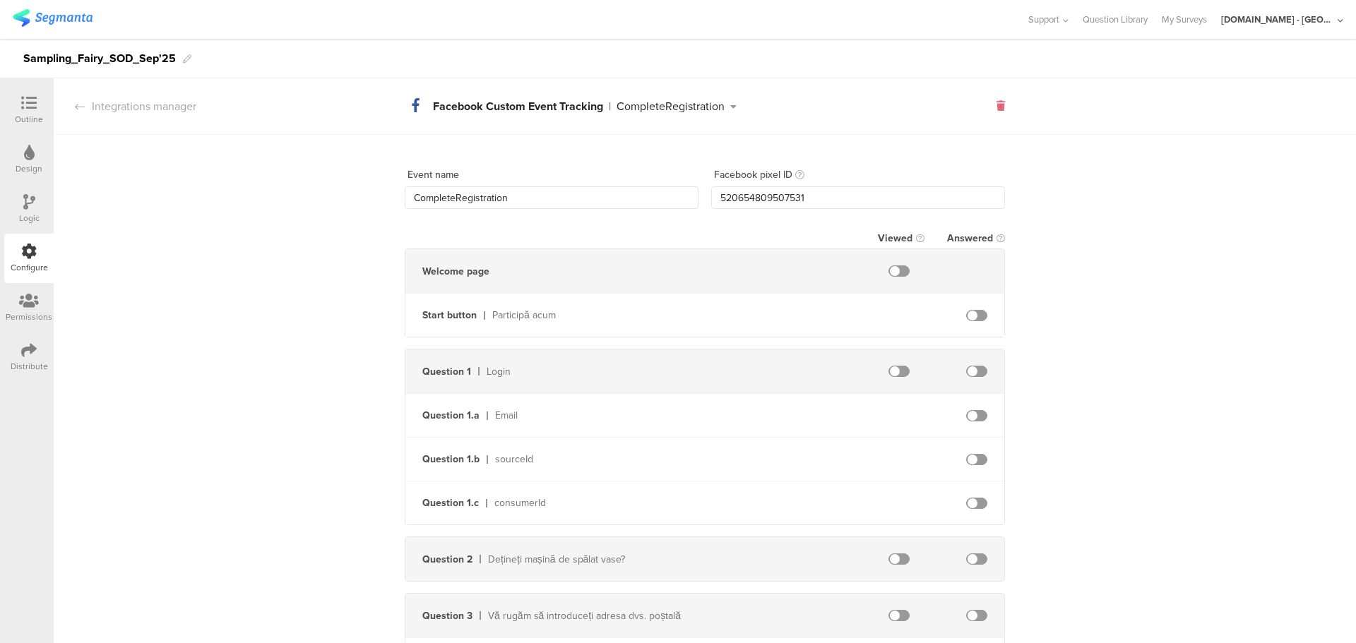
click at [996, 105] on icon at bounding box center [1000, 106] width 8 height 10
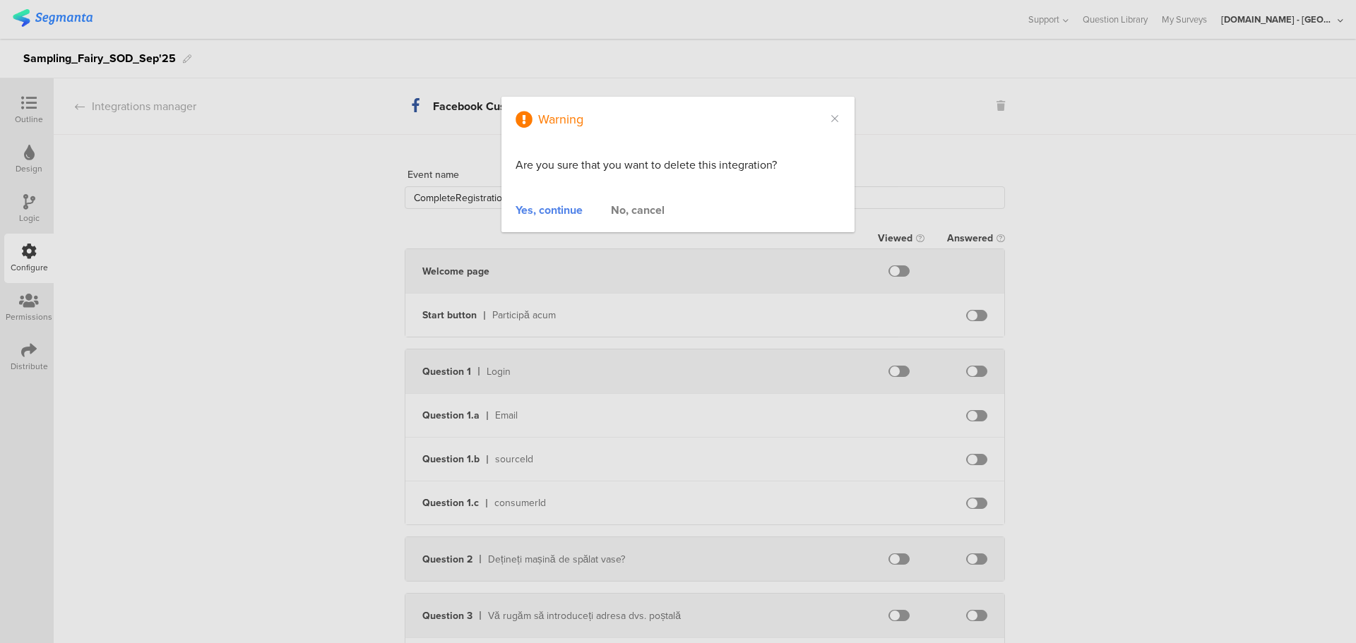
click at [554, 210] on div "Yes, continue" at bounding box center [548, 210] width 67 height 16
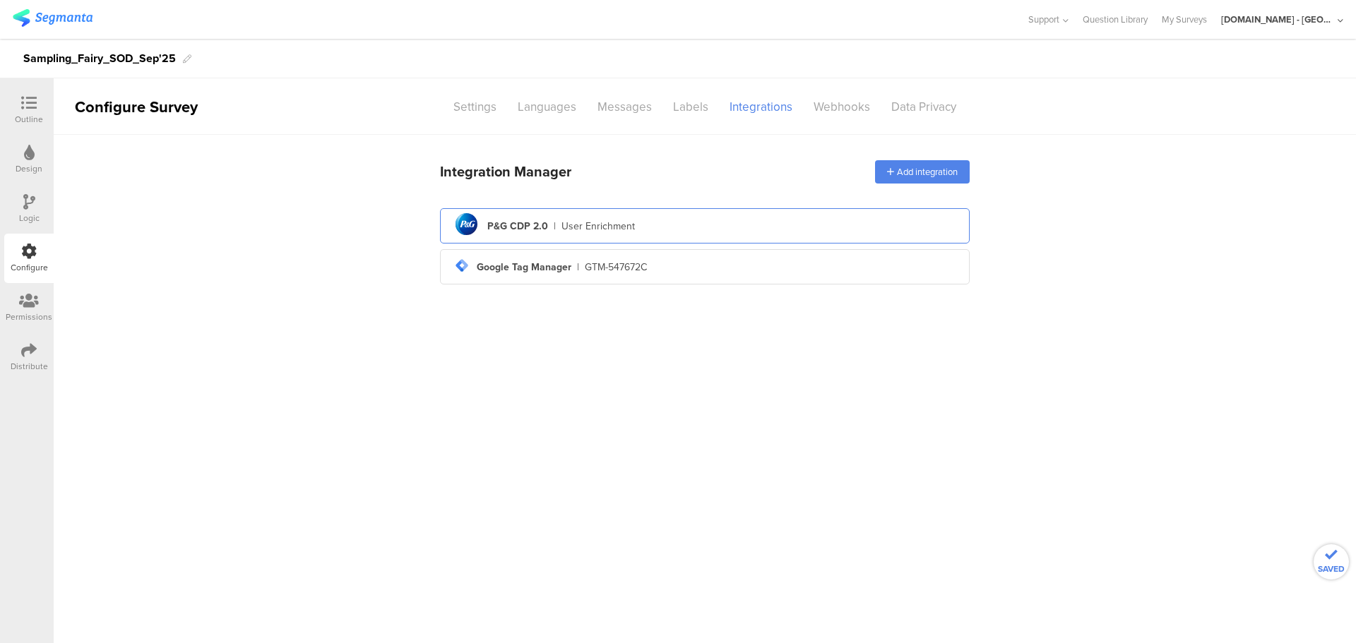
click at [620, 223] on div "User Enrichment" at bounding box center [597, 226] width 73 height 15
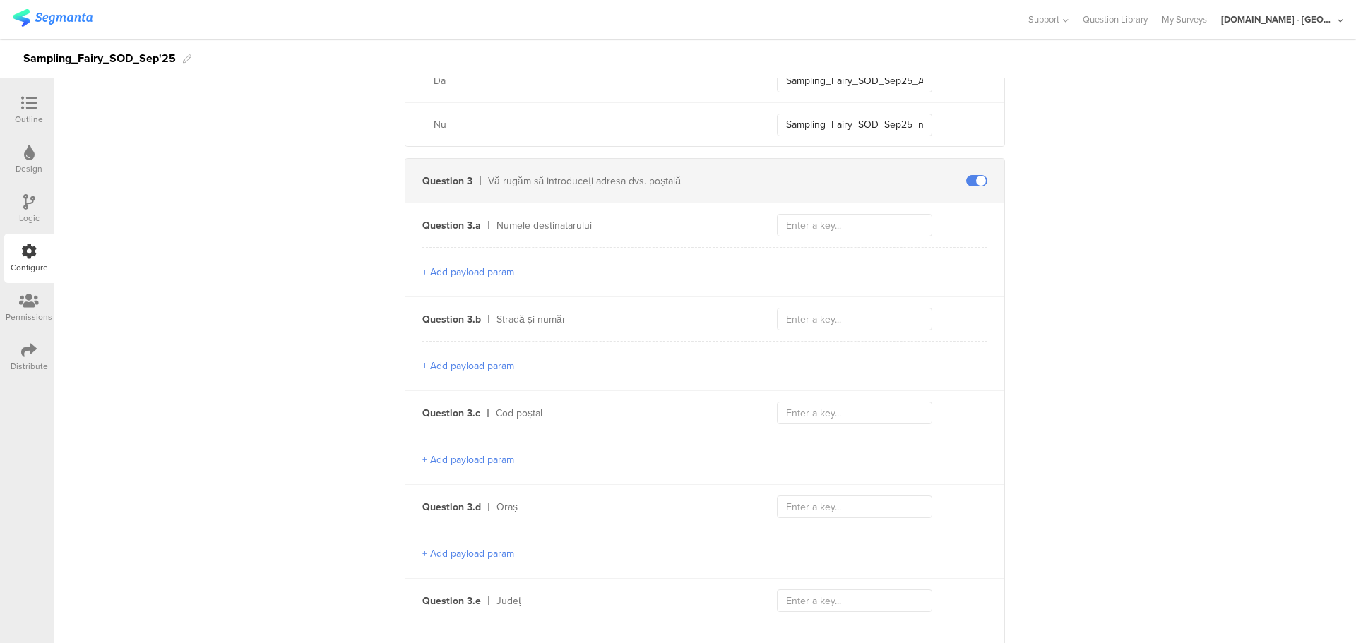
scroll to position [706, 0]
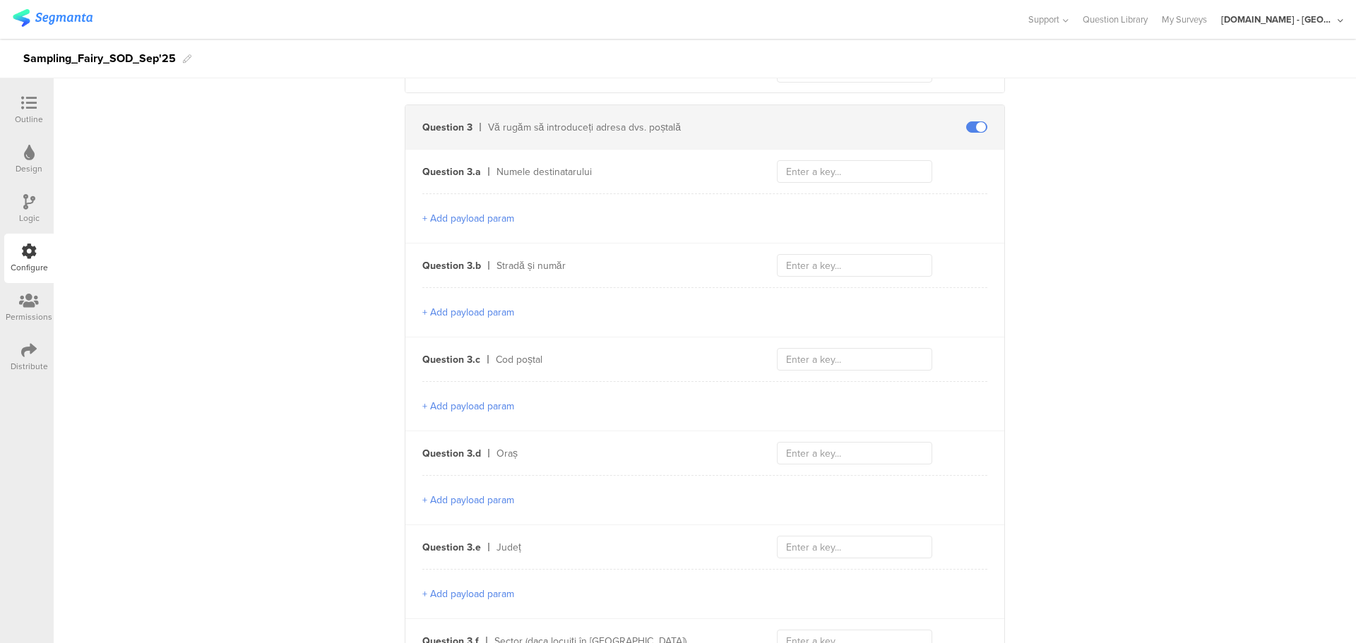
click at [551, 114] on div "Question 3 Vă rugăm să introduceți adresa dvs. poștală" at bounding box center [704, 127] width 599 height 44
copy div "Vă rugăm să introduceți adresa dvs. poștală"
